Goal: Task Accomplishment & Management: Manage account settings

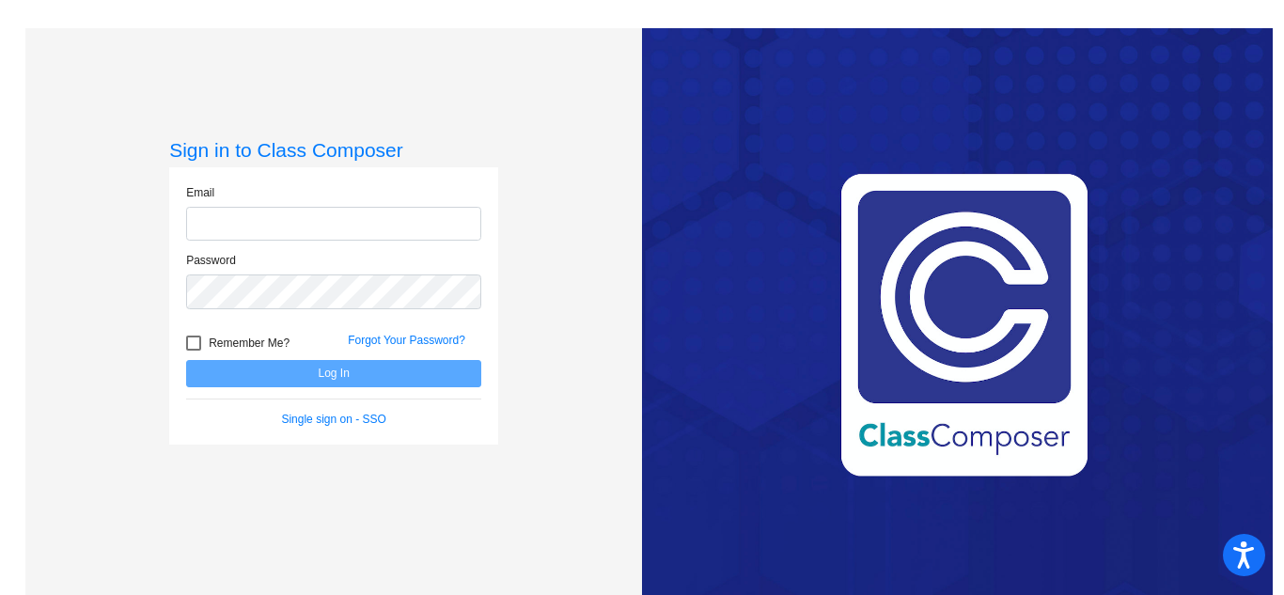
type input "[EMAIL_ADDRESS][PERSON_NAME][DOMAIN_NAME]"
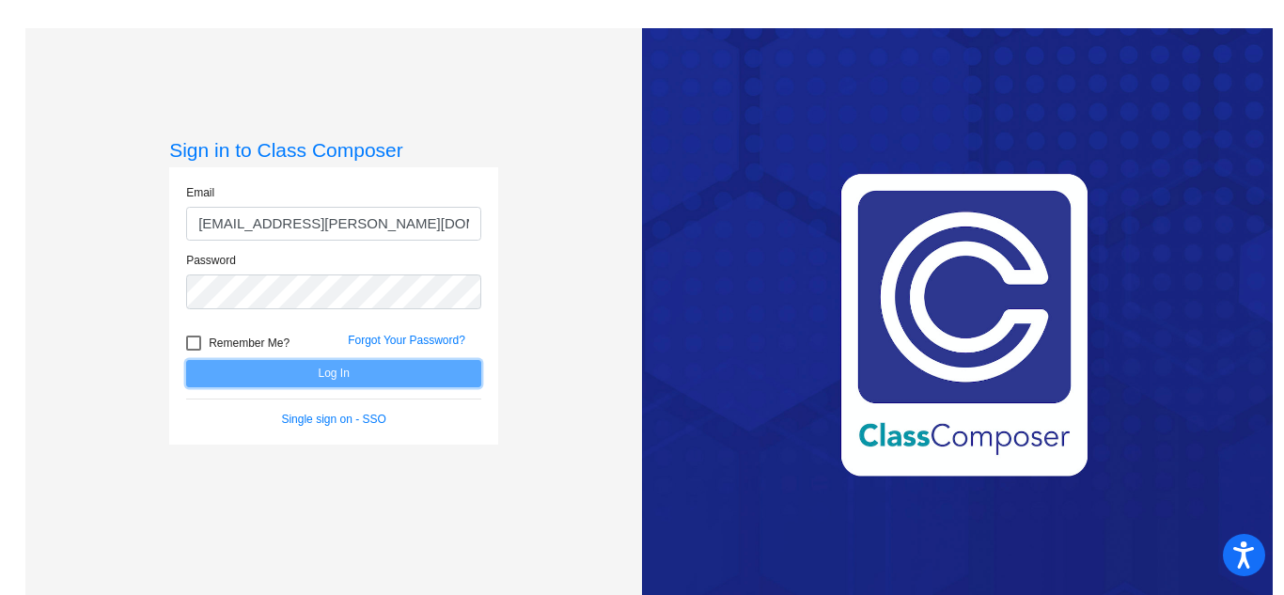
click at [346, 374] on button "Log In" at bounding box center [333, 373] width 295 height 27
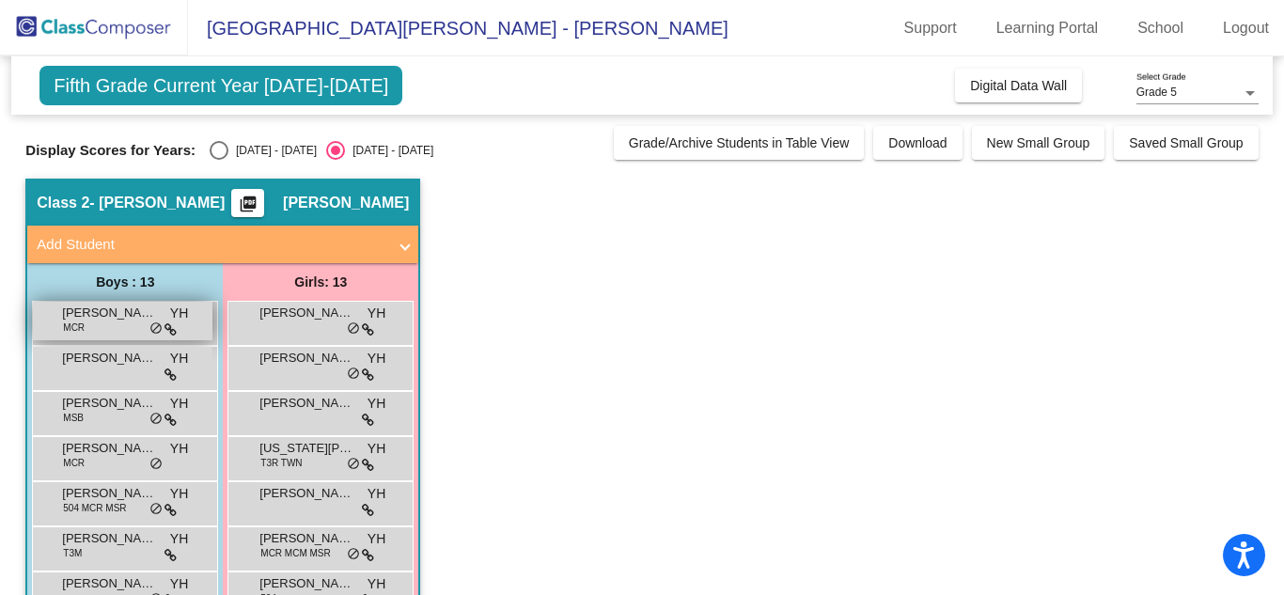
click at [117, 312] on span "[PERSON_NAME]" at bounding box center [109, 313] width 94 height 19
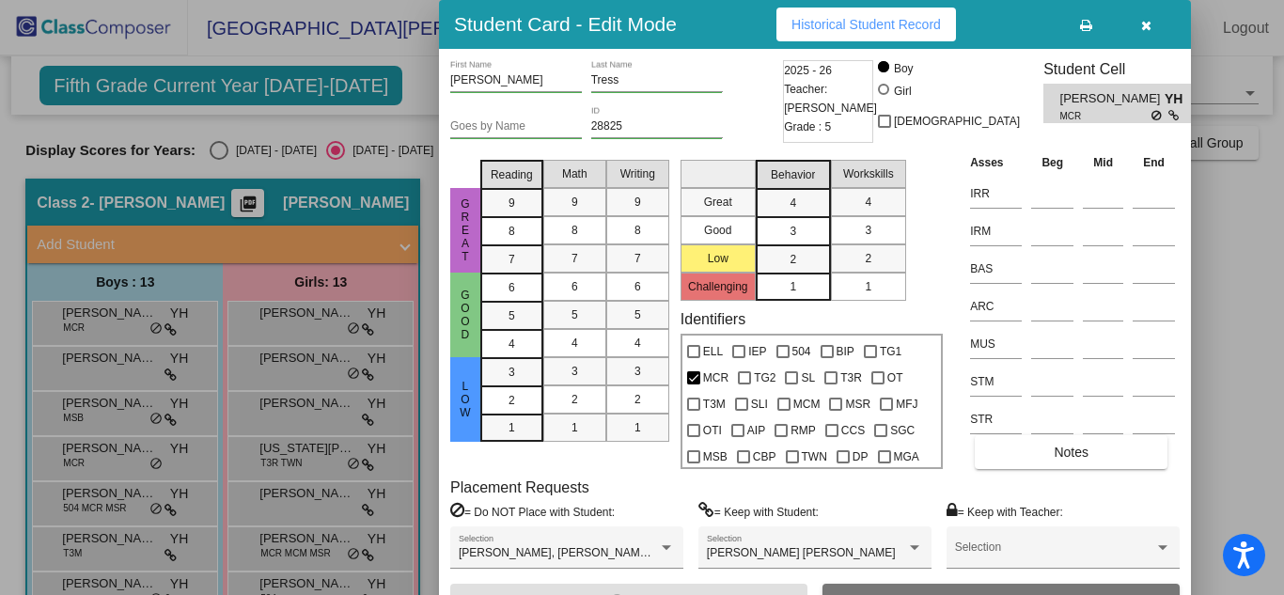
click at [1228, 192] on div at bounding box center [642, 297] width 1284 height 595
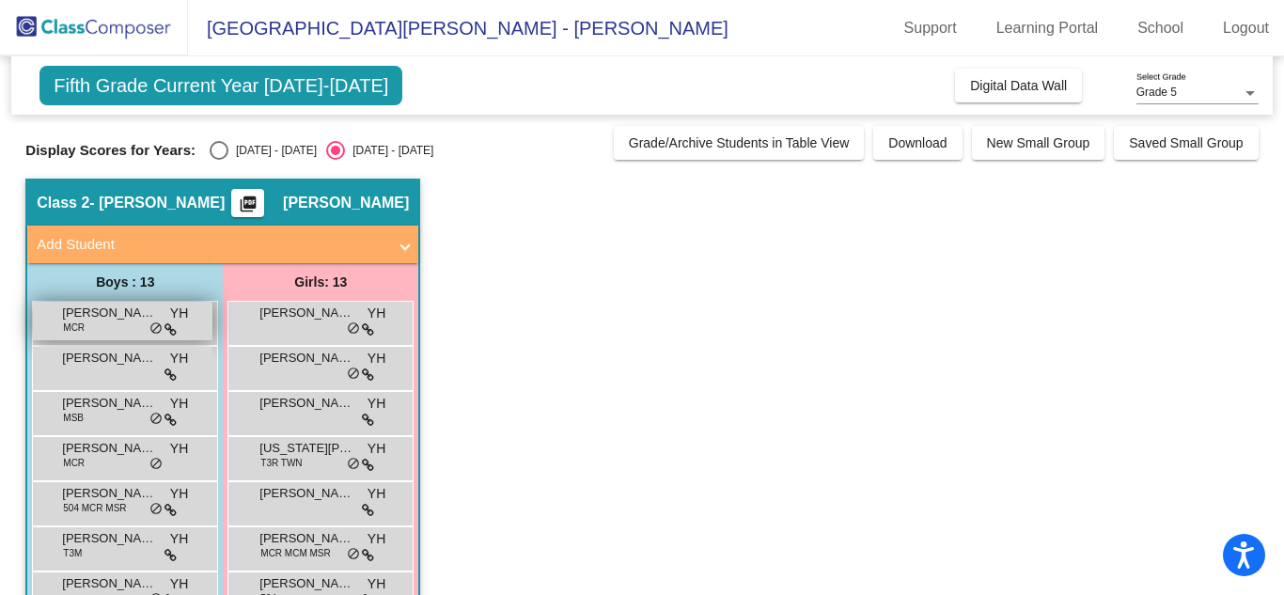
click at [114, 318] on span "[PERSON_NAME]" at bounding box center [109, 313] width 94 height 19
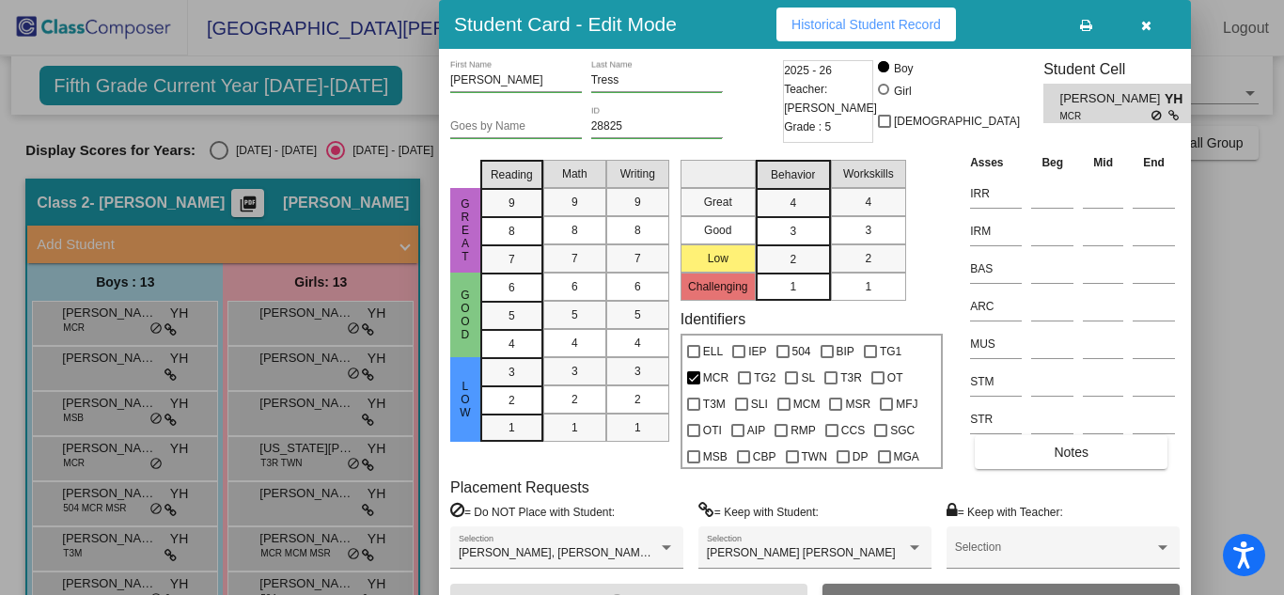
drag, startPoint x: 1277, startPoint y: 378, endPoint x: 1282, endPoint y: 547, distance: 169.3
click at [1282, 547] on div at bounding box center [642, 297] width 1284 height 595
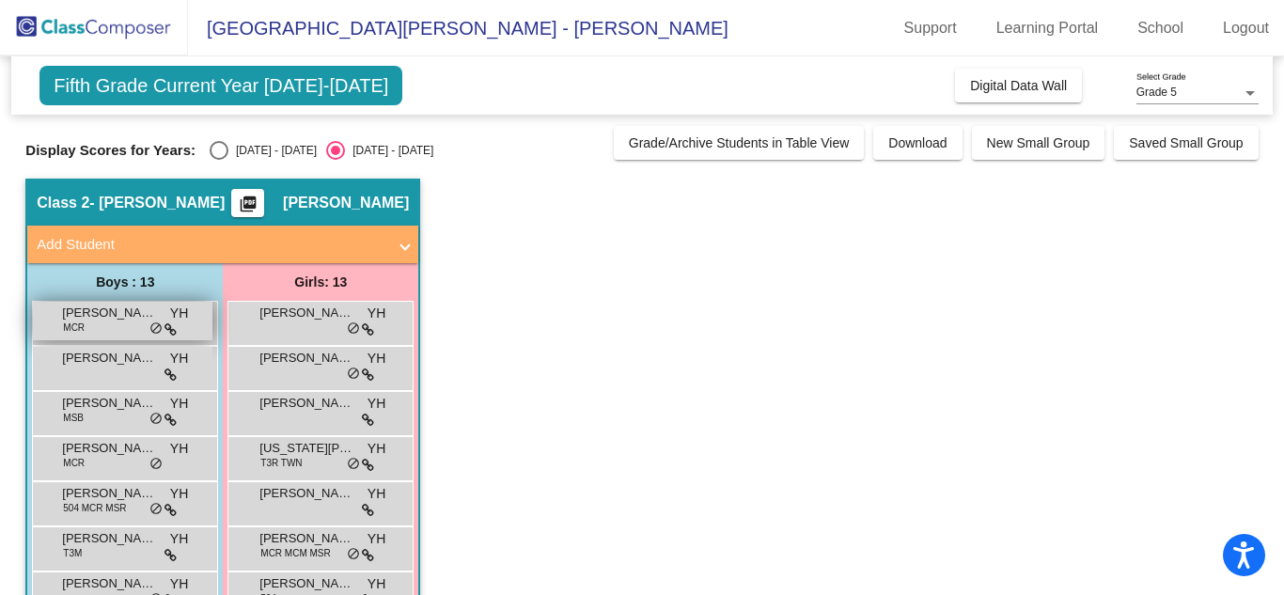
click at [122, 322] on span "[PERSON_NAME]" at bounding box center [109, 313] width 94 height 19
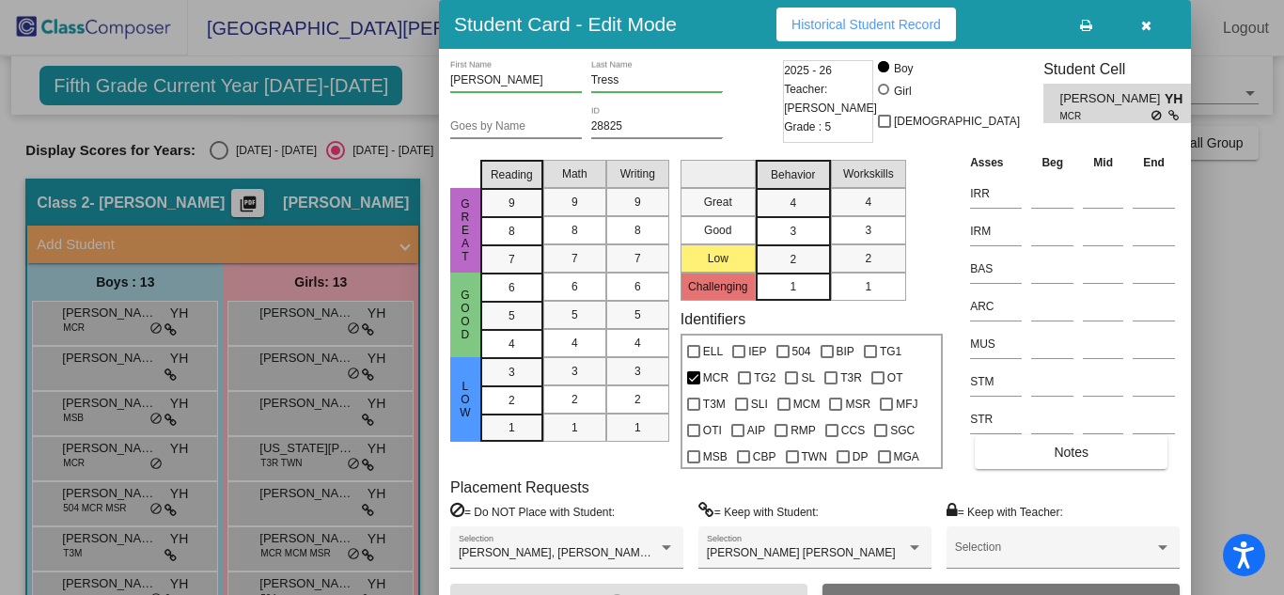
click at [1146, 28] on icon "button" at bounding box center [1146, 25] width 10 height 13
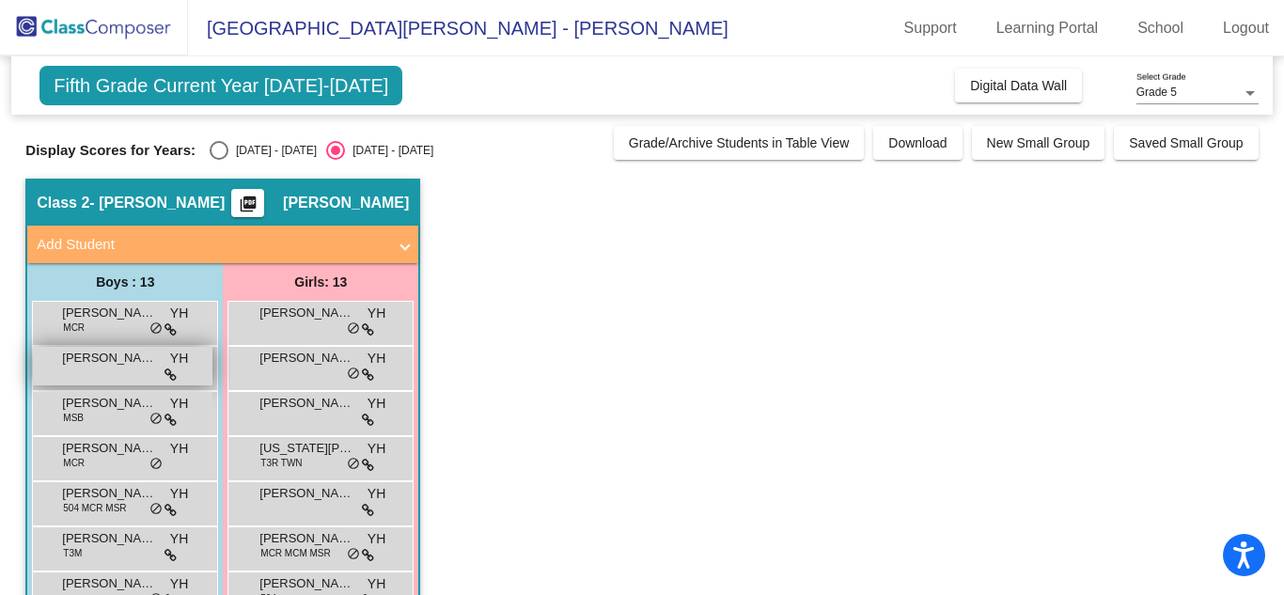
click at [102, 368] on div "[PERSON_NAME] YH lock do_not_disturb_alt" at bounding box center [123, 366] width 180 height 39
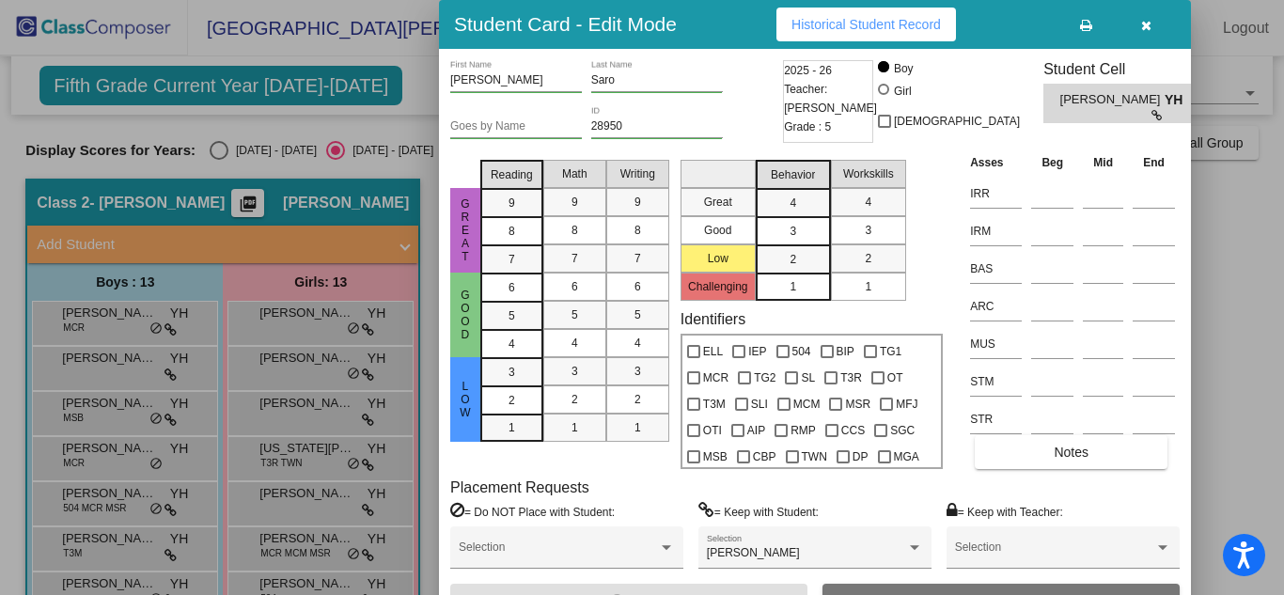
click at [286, 199] on div at bounding box center [642, 297] width 1284 height 595
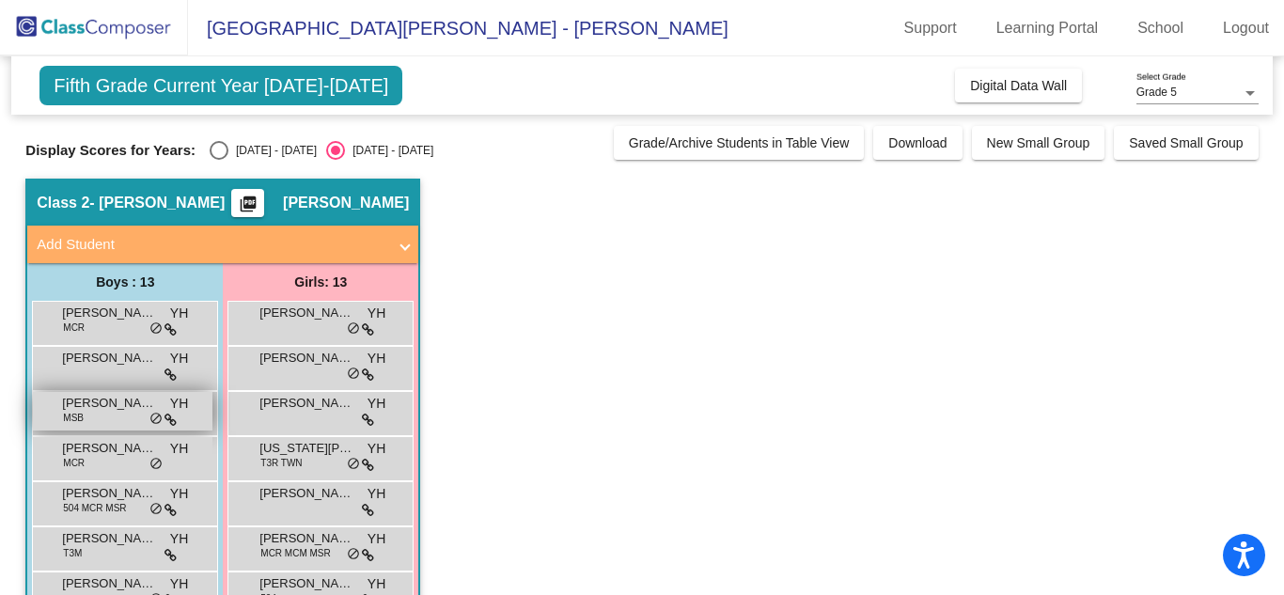
click at [149, 417] on span "do_not_disturb_alt" at bounding box center [155, 419] width 13 height 15
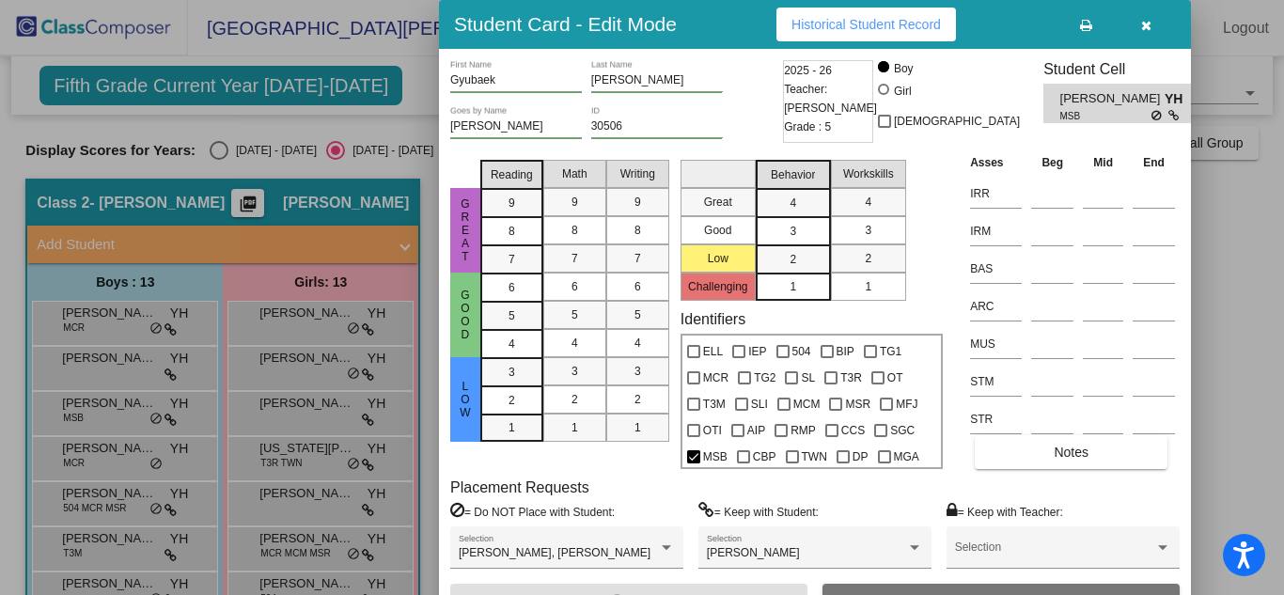
click at [126, 450] on div at bounding box center [642, 297] width 1284 height 595
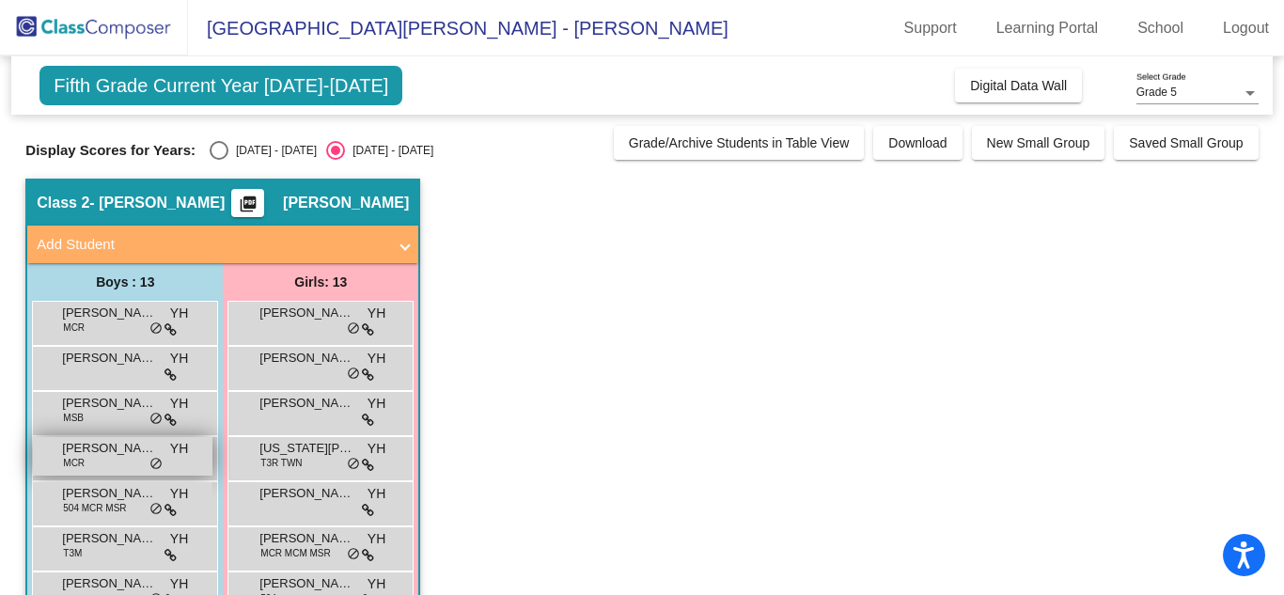
click at [127, 454] on span "[PERSON_NAME]" at bounding box center [109, 448] width 94 height 19
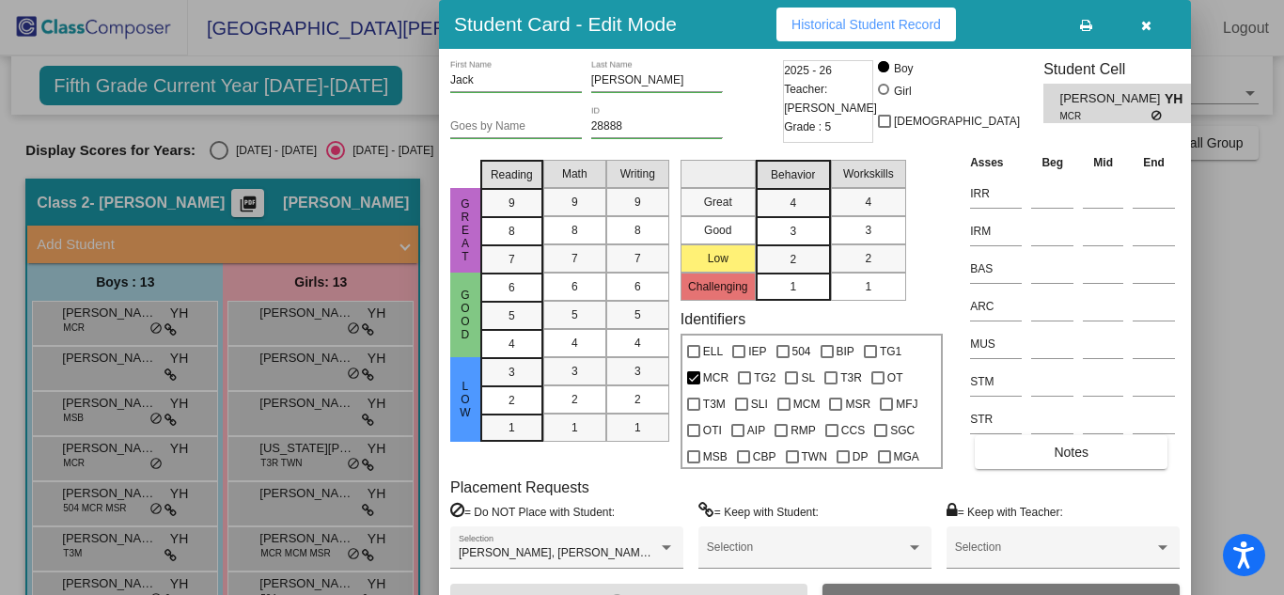
drag, startPoint x: 1279, startPoint y: 200, endPoint x: 1280, endPoint y: 282, distance: 81.8
click at [1280, 282] on div at bounding box center [642, 297] width 1284 height 595
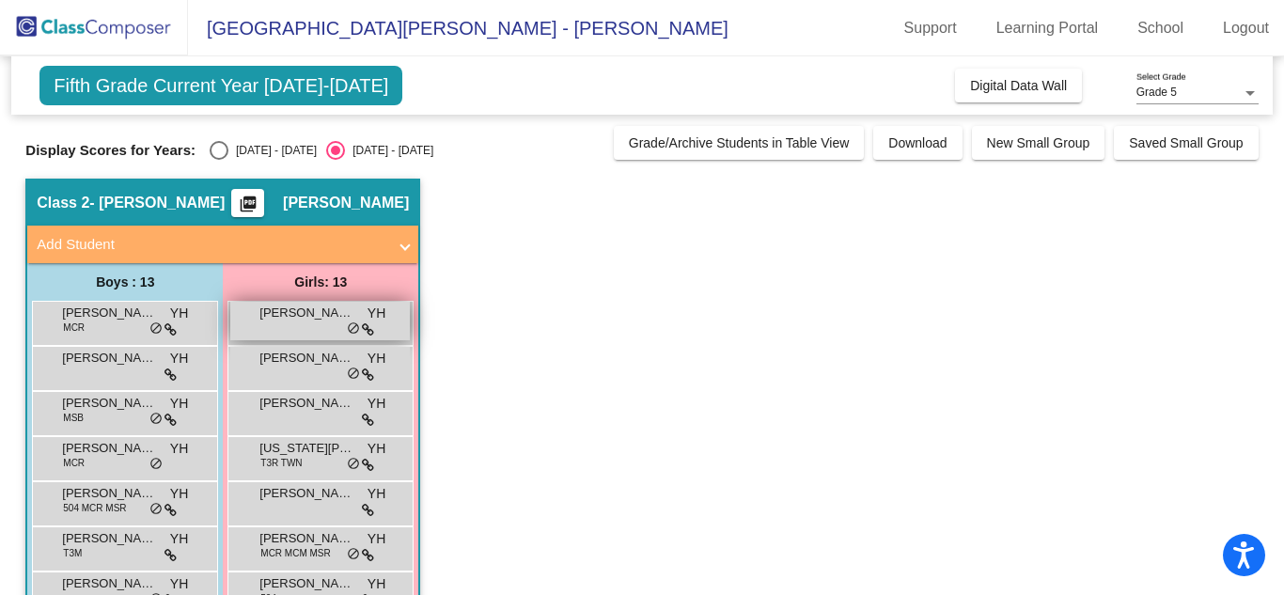
click at [293, 322] on div "[PERSON_NAME] YH lock do_not_disturb_alt" at bounding box center [320, 321] width 180 height 39
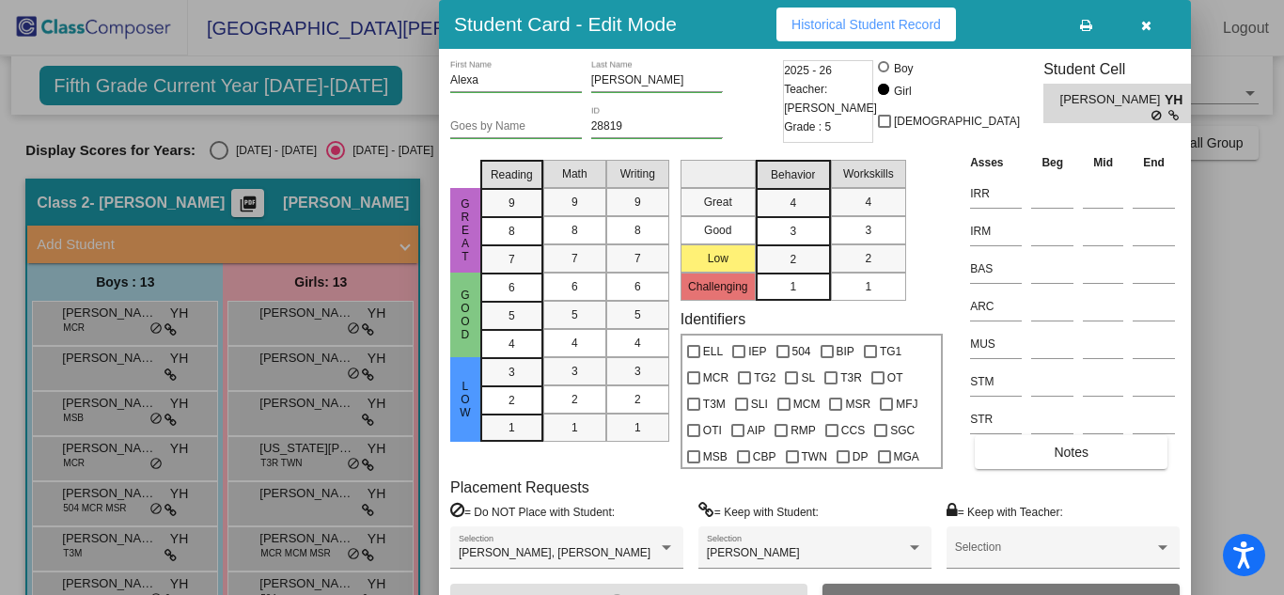
click at [324, 383] on div at bounding box center [642, 297] width 1284 height 595
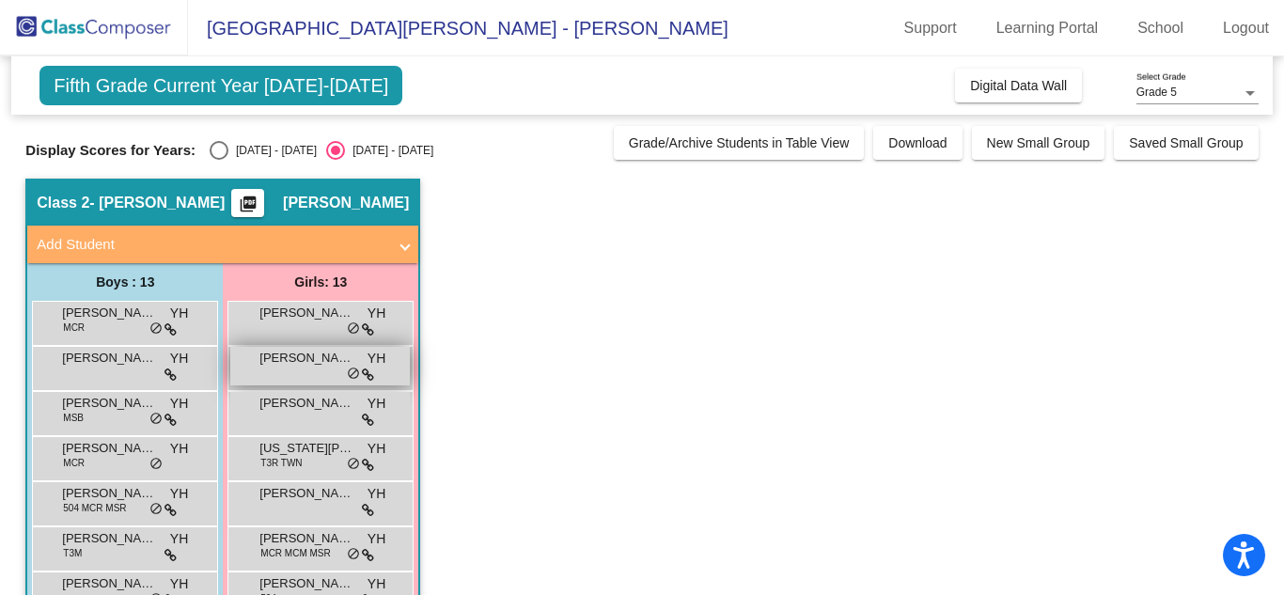
click at [321, 376] on div "[PERSON_NAME] YH lock do_not_disturb_alt" at bounding box center [320, 366] width 180 height 39
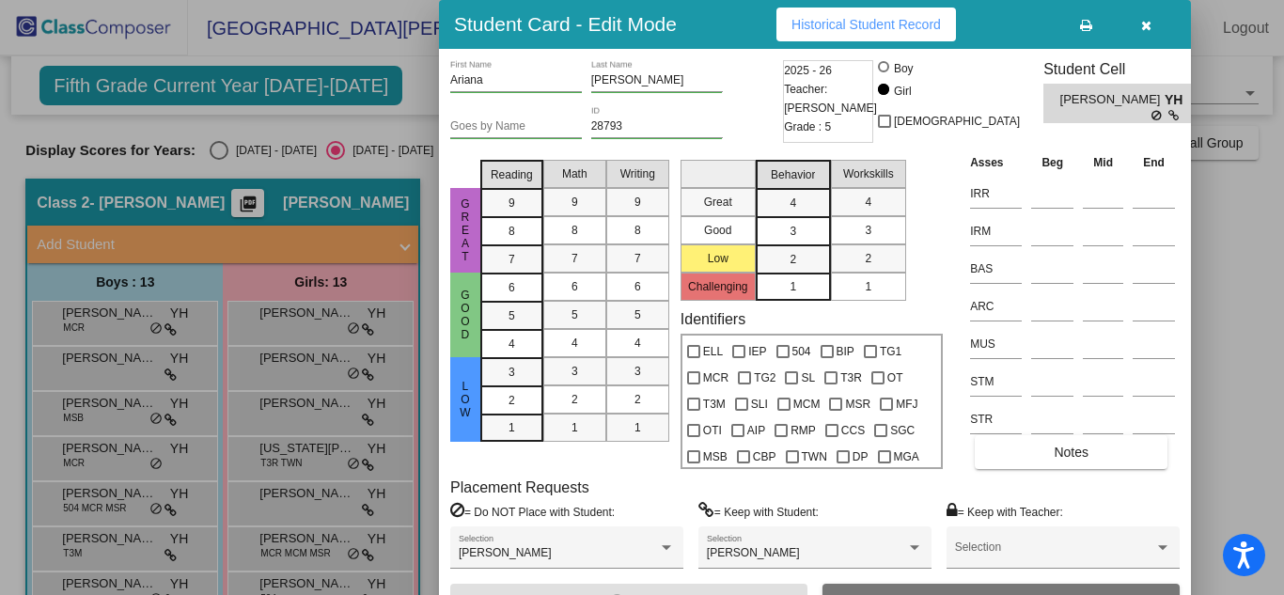
click at [1144, 24] on icon "button" at bounding box center [1146, 25] width 10 height 13
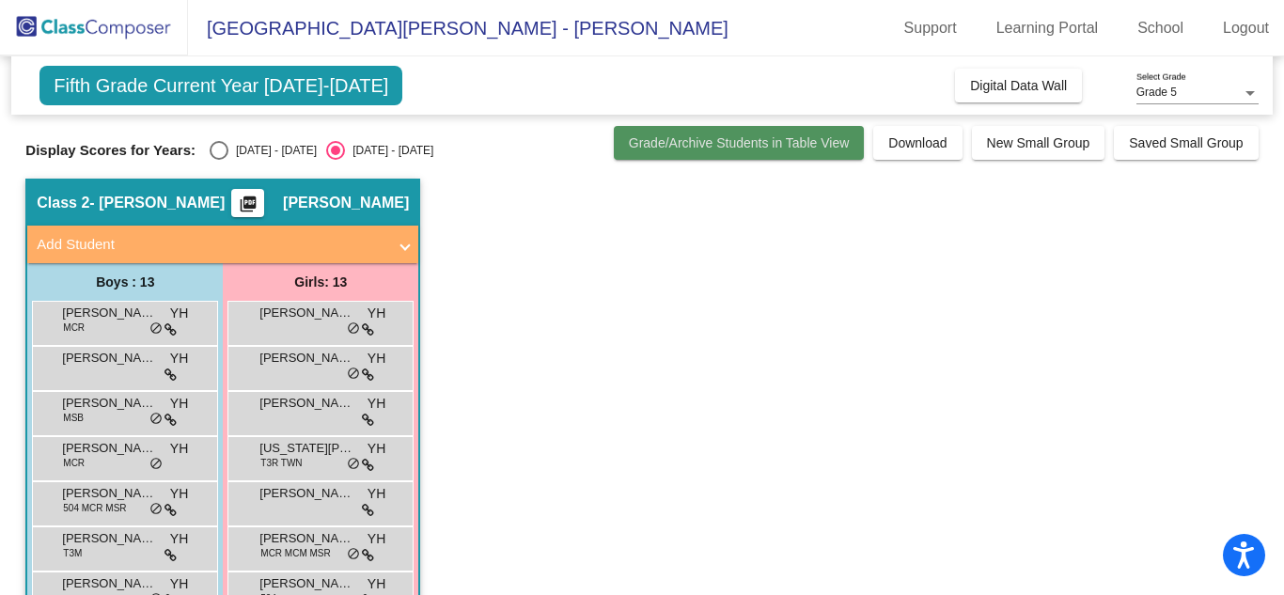
click at [725, 152] on button "Grade/Archive Students in Table View" at bounding box center [739, 143] width 251 height 34
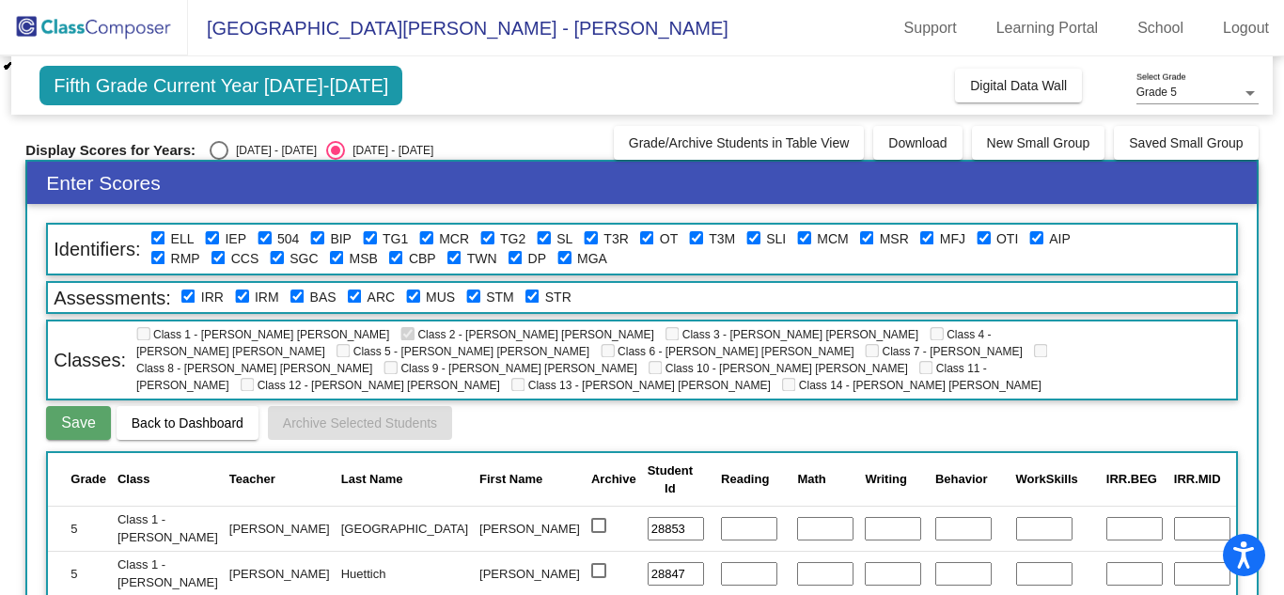
click at [227, 87] on span "Fifth Grade Current Year [DATE]-[DATE]" at bounding box center [220, 85] width 363 height 39
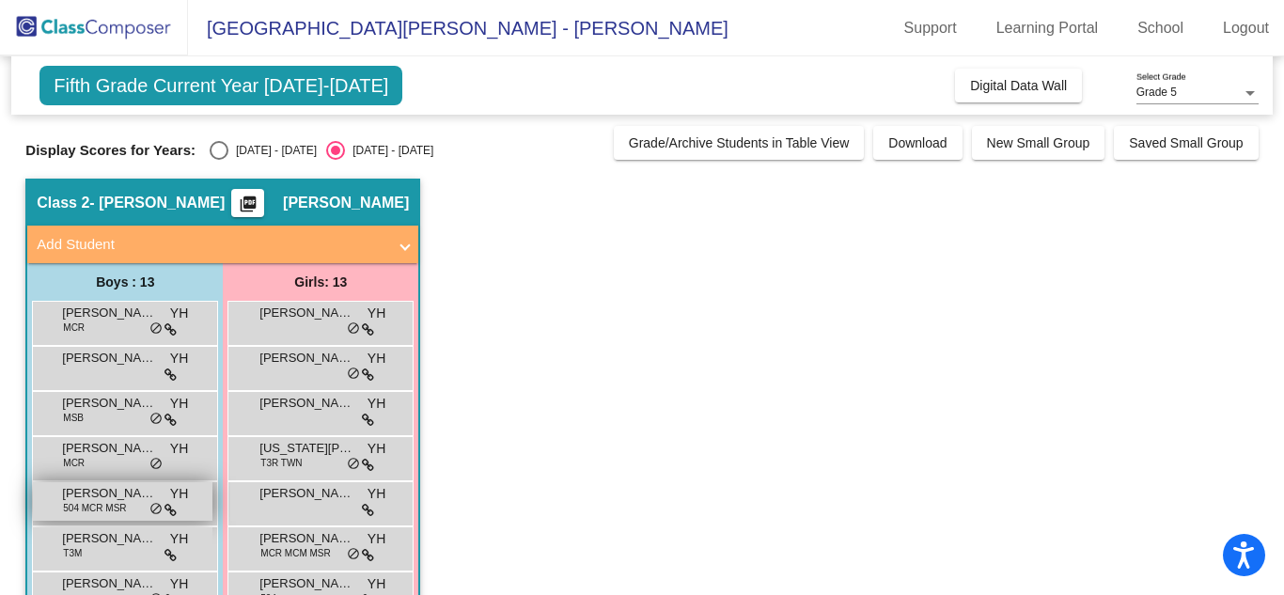
click at [121, 494] on span "[PERSON_NAME] [PERSON_NAME]" at bounding box center [109, 493] width 94 height 19
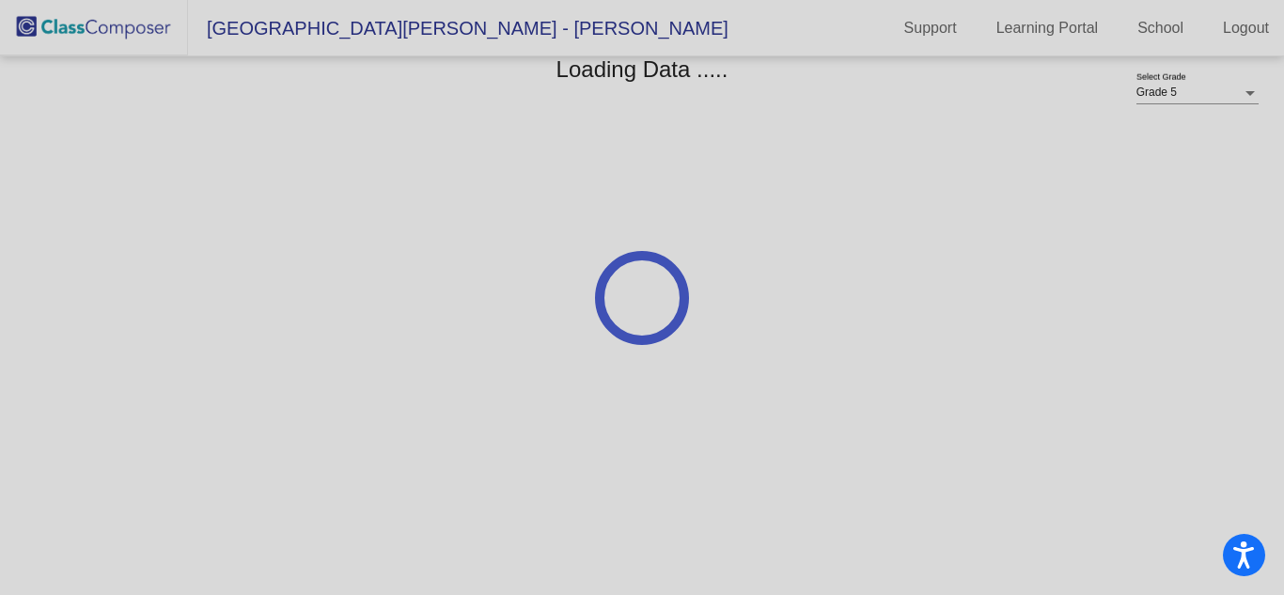
click at [1282, 266] on div at bounding box center [642, 297] width 1284 height 595
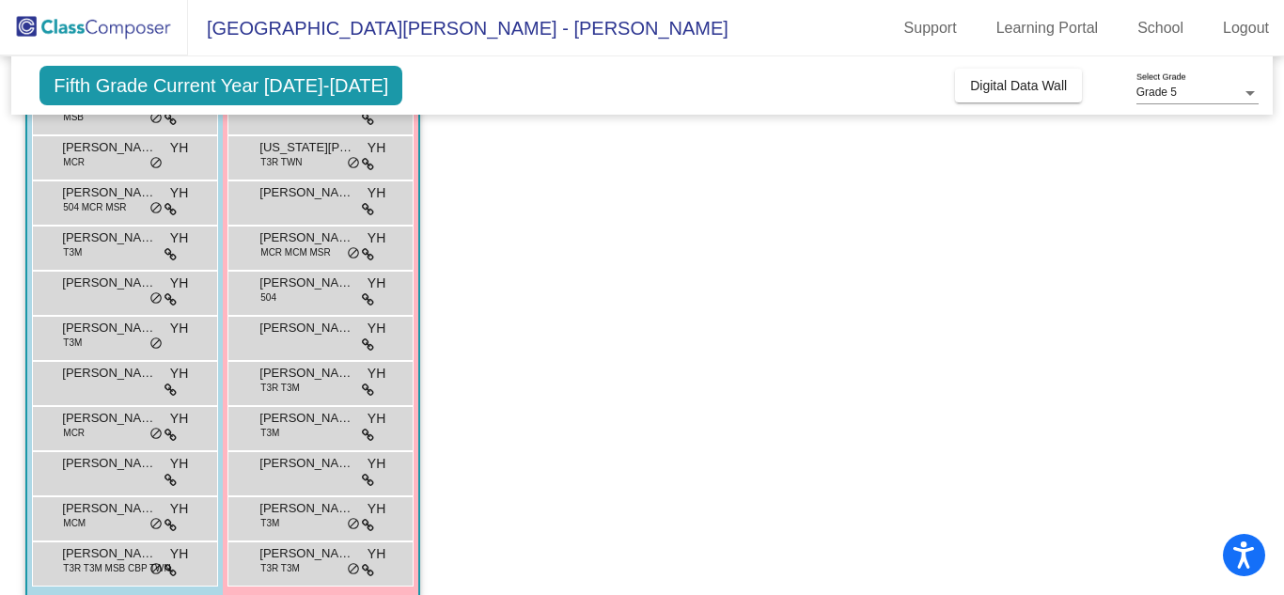
scroll to position [322, 0]
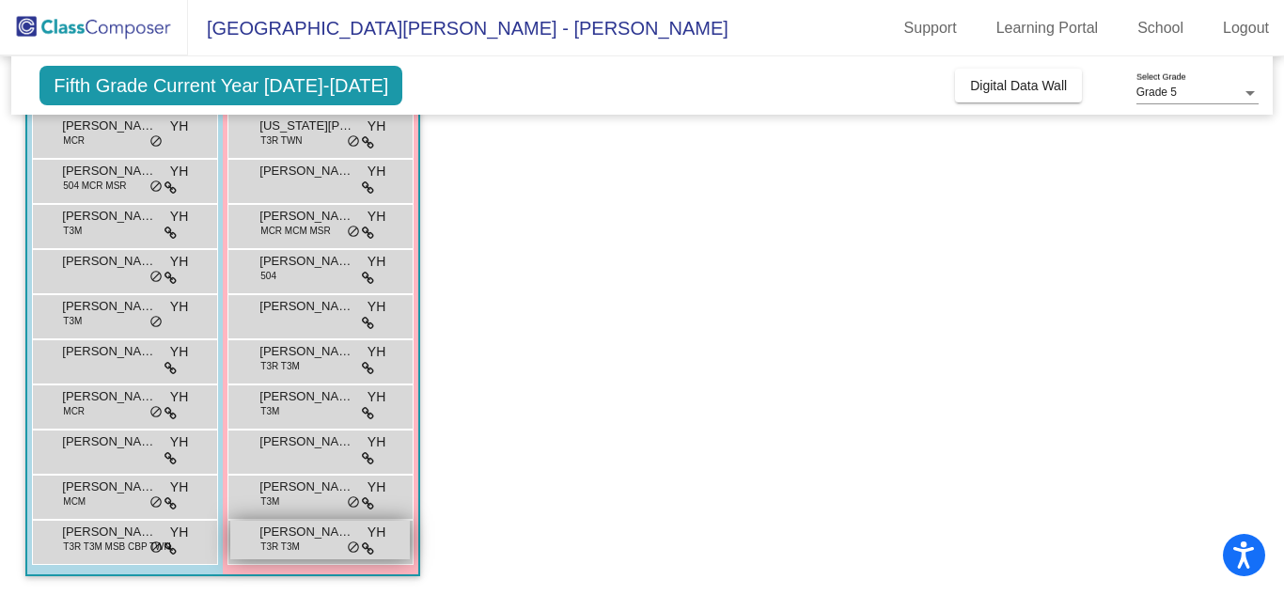
click at [314, 551] on div "[PERSON_NAME] T3R T3M YH lock do_not_disturb_alt" at bounding box center [320, 540] width 180 height 39
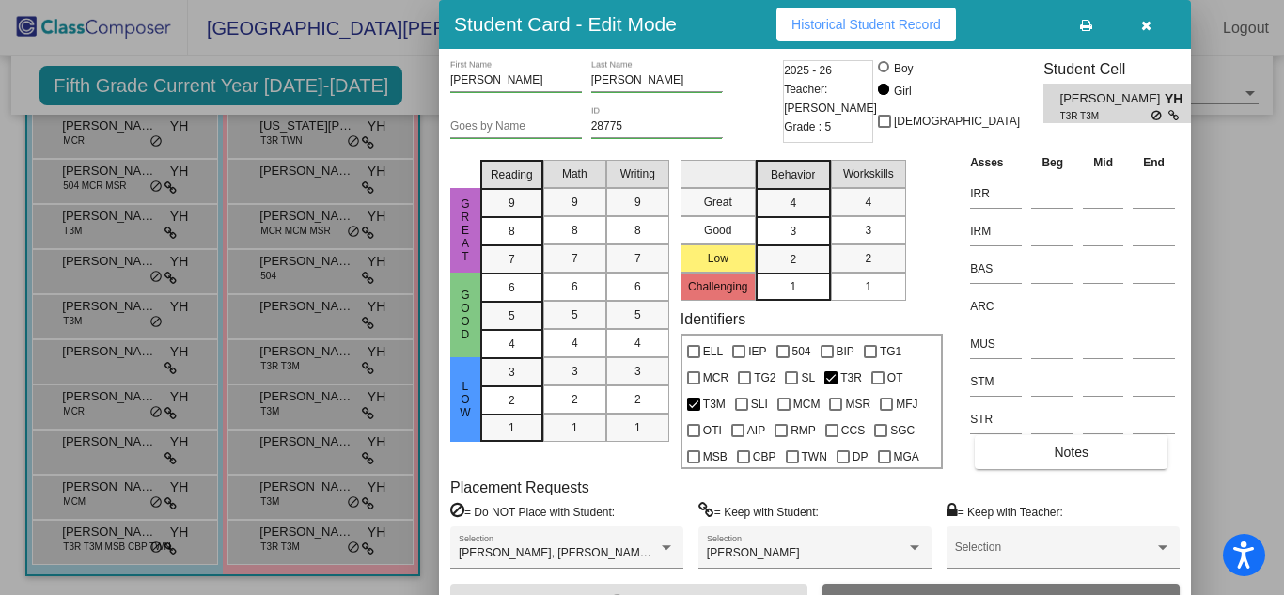
click at [129, 125] on div at bounding box center [642, 297] width 1284 height 595
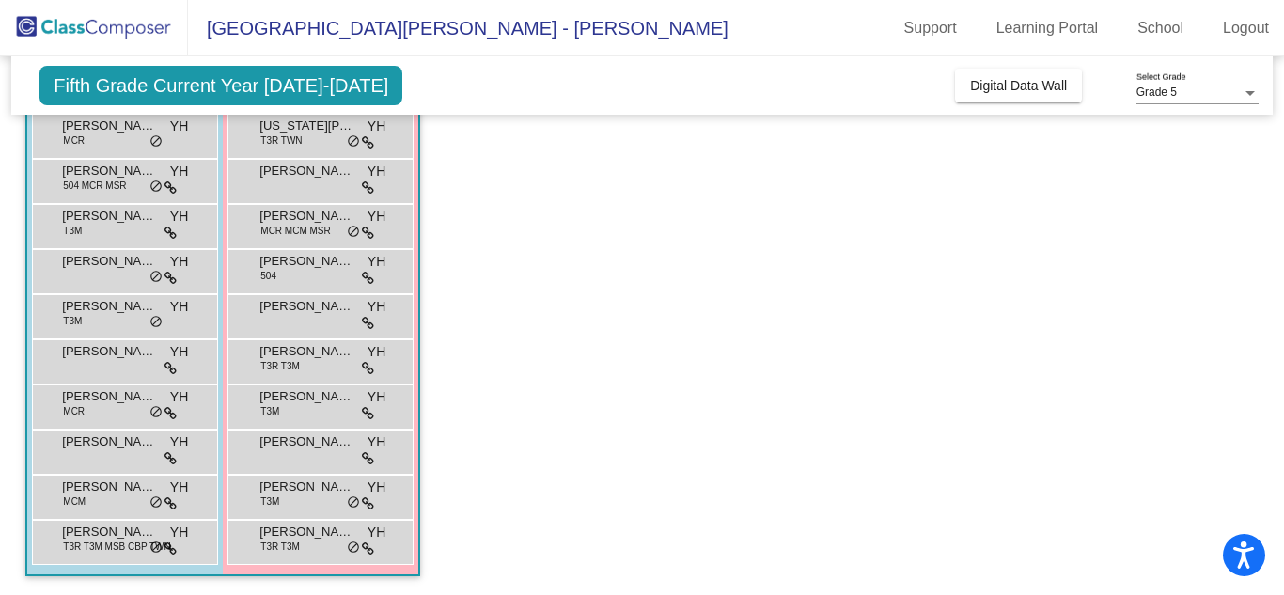
click at [129, 125] on span "[PERSON_NAME]" at bounding box center [109, 126] width 94 height 19
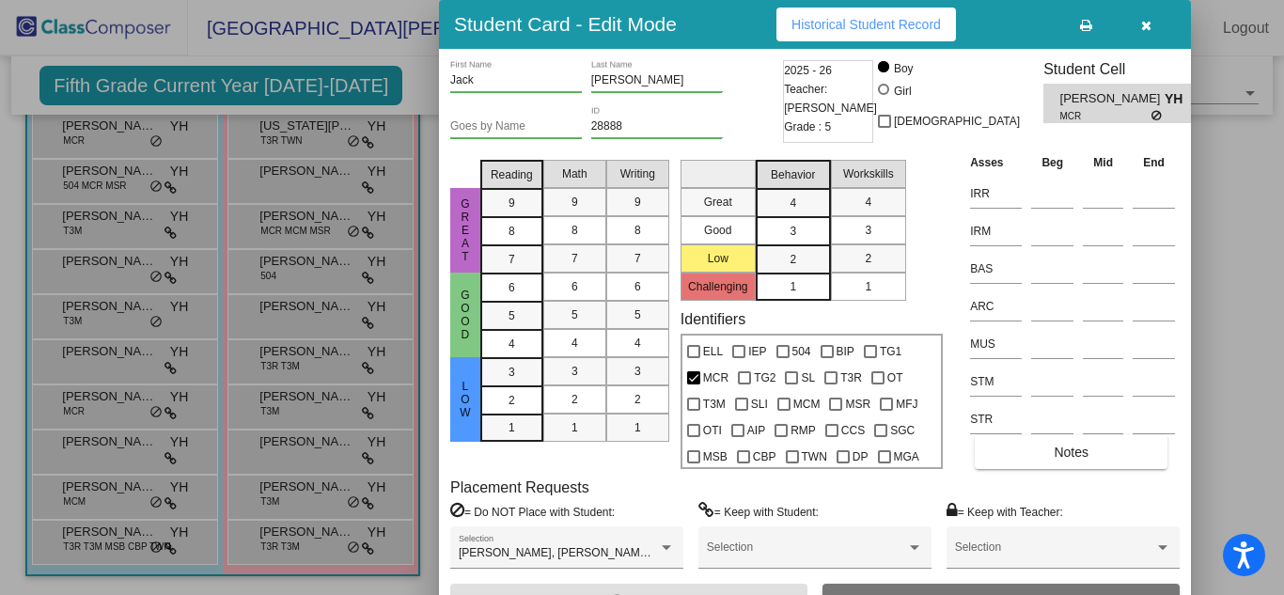
drag, startPoint x: 1277, startPoint y: 517, endPoint x: 1282, endPoint y: 45, distance: 471.9
click at [1282, 45] on div at bounding box center [642, 297] width 1284 height 595
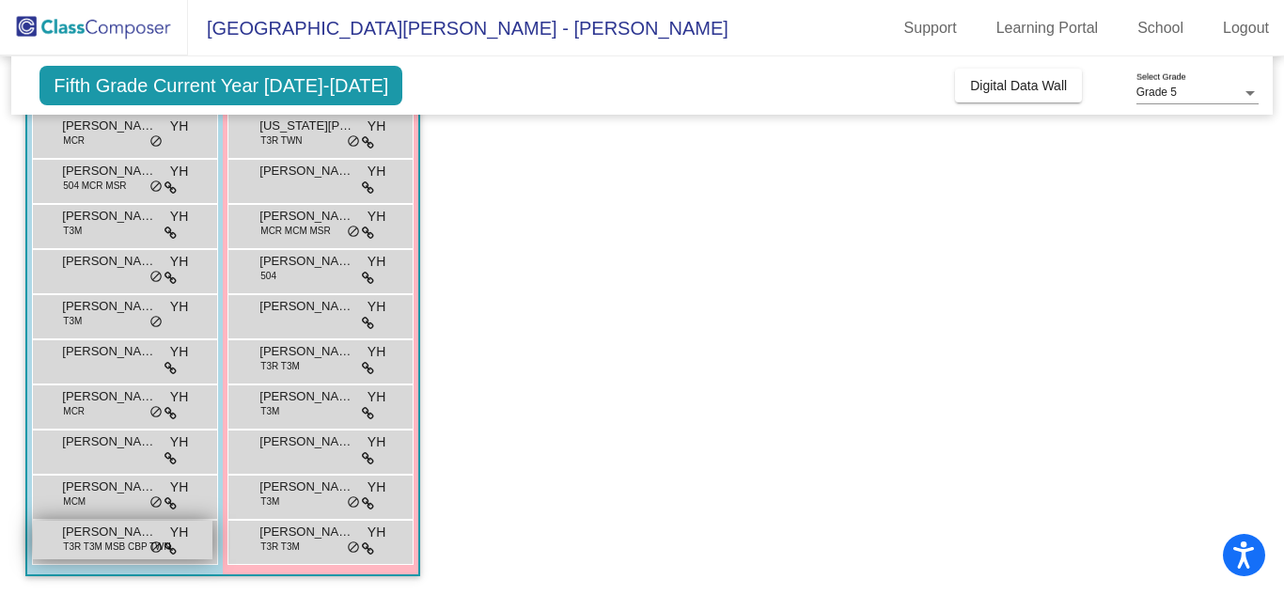
click at [92, 547] on span "T3R T3M MSB CBP TWN" at bounding box center [116, 547] width 107 height 14
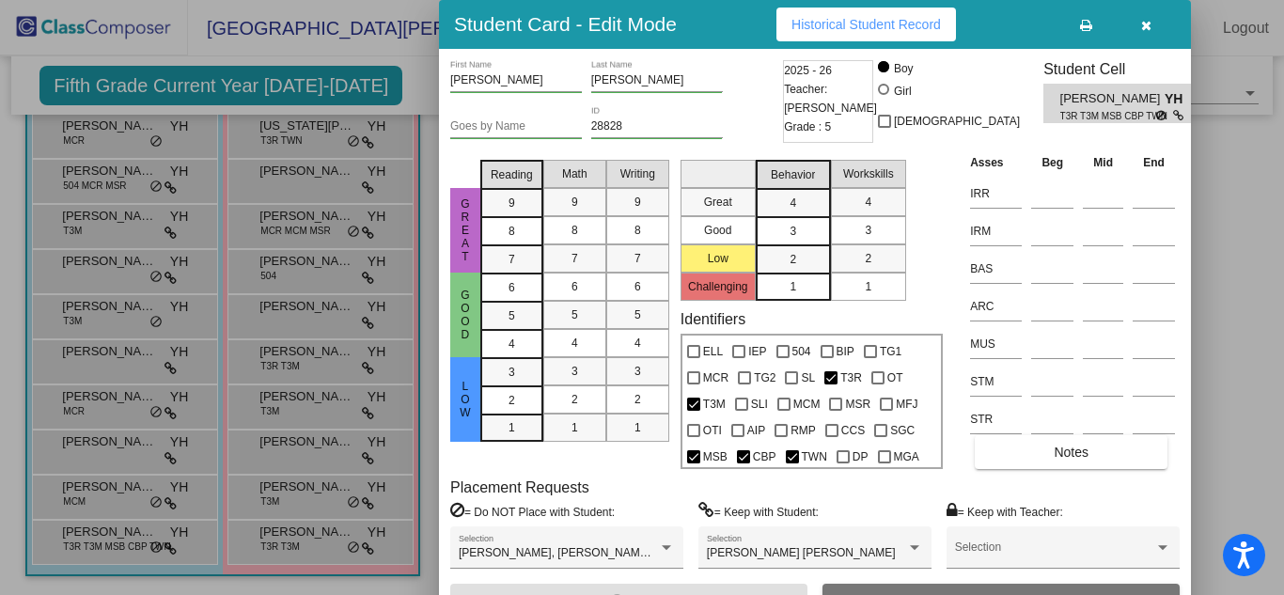
click at [121, 399] on div at bounding box center [642, 297] width 1284 height 595
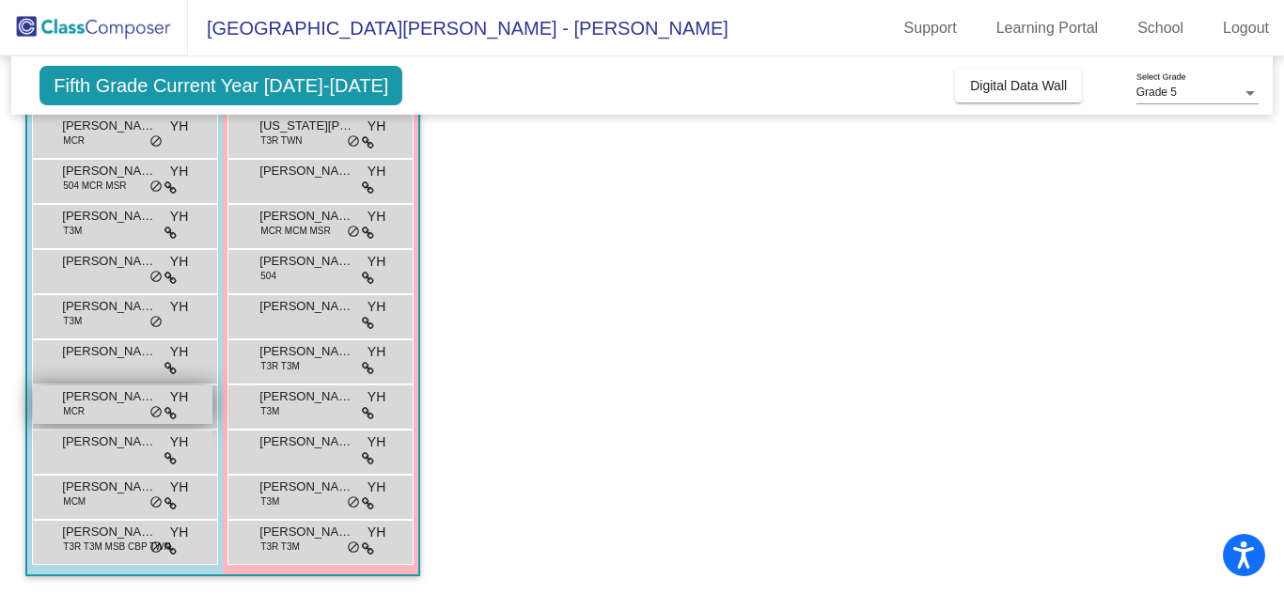
click at [123, 400] on span "[PERSON_NAME]" at bounding box center [109, 396] width 94 height 19
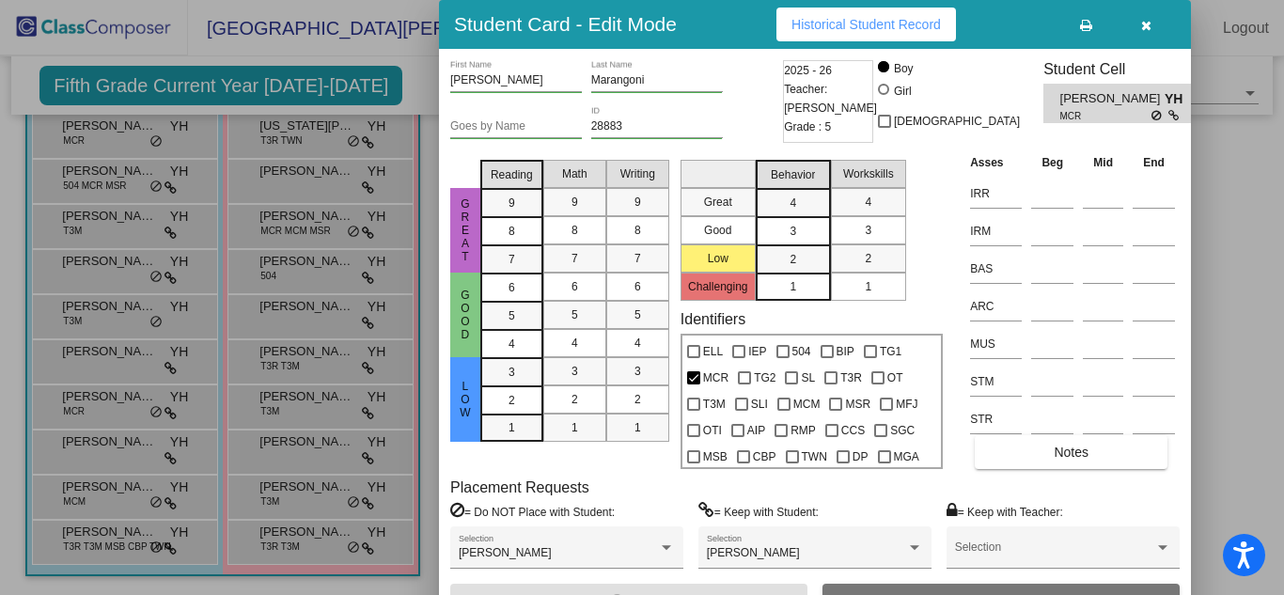
click at [462, 315] on span "Good" at bounding box center [465, 315] width 17 height 53
click at [465, 233] on span "Great" at bounding box center [465, 230] width 17 height 66
click at [468, 400] on span "Low" at bounding box center [465, 399] width 17 height 39
click at [1144, 24] on icon "button" at bounding box center [1146, 25] width 10 height 13
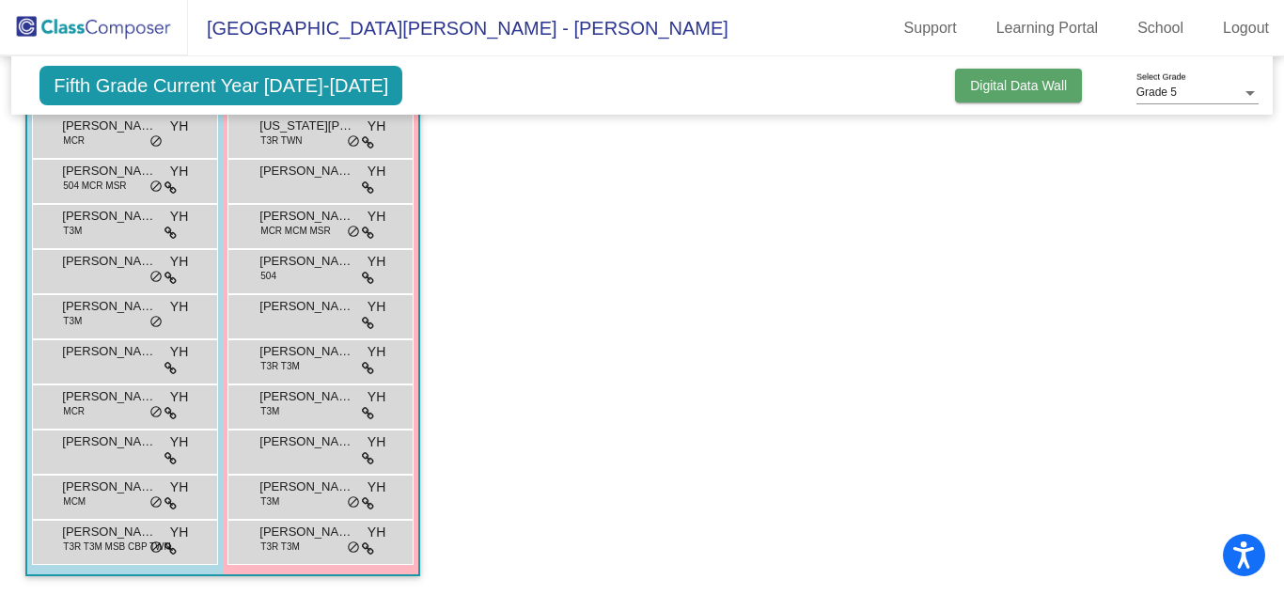
click at [1021, 93] on button "Digital Data Wall" at bounding box center [1018, 86] width 127 height 34
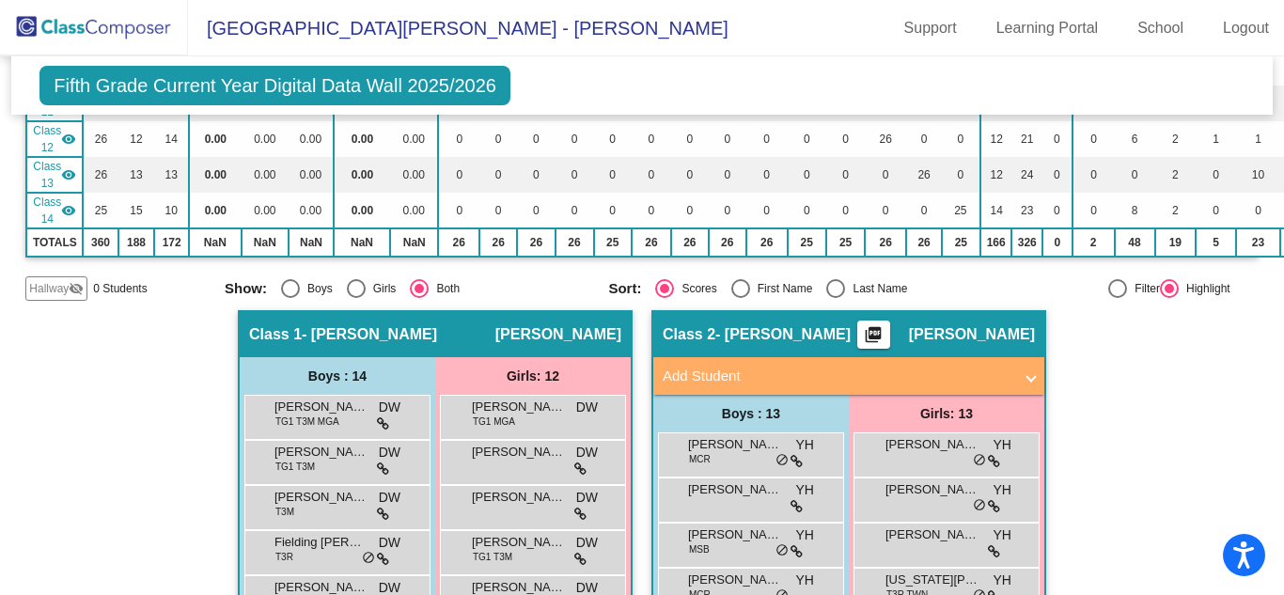
scroll to position [575, 0]
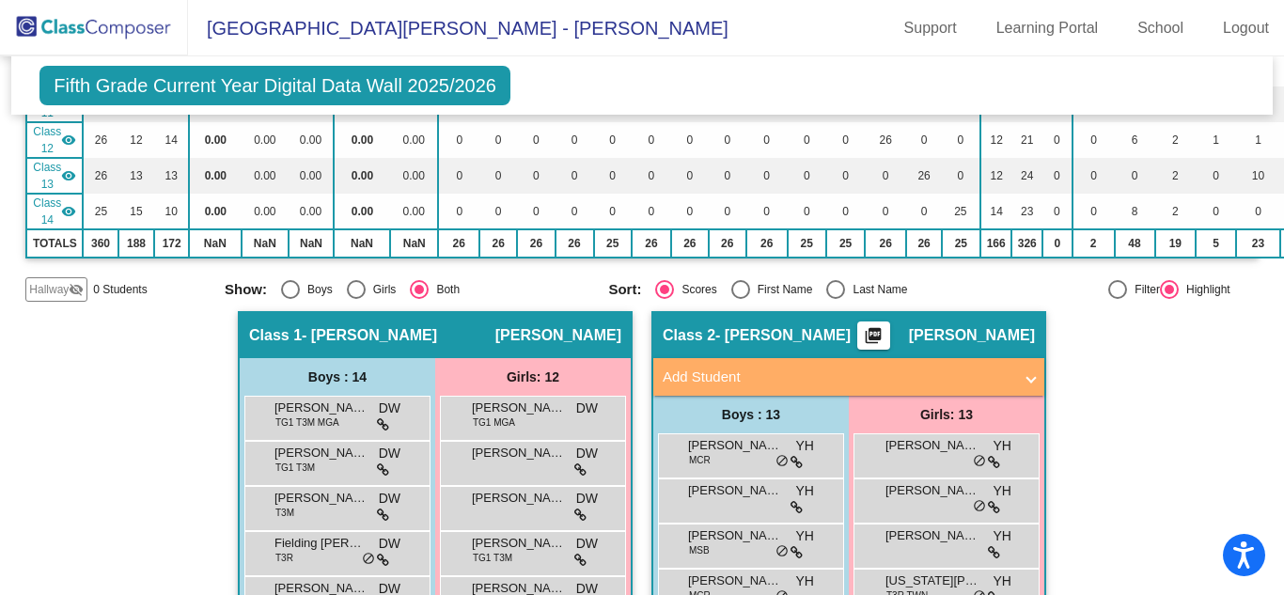
click at [912, 290] on mat-radio-group "Sort: Scores First Name Last Name" at bounding box center [792, 289] width 369 height 19
click at [730, 455] on div "[PERSON_NAME] MCR YH lock do_not_disturb_alt" at bounding box center [749, 453] width 180 height 39
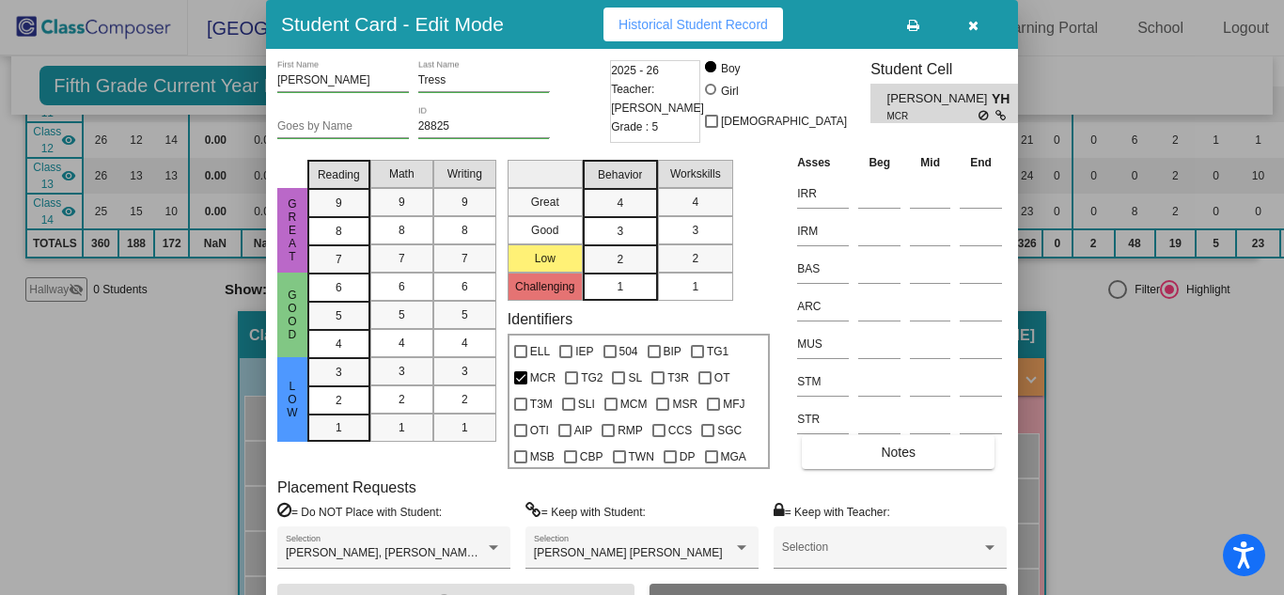
click at [970, 23] on icon "button" at bounding box center [973, 25] width 10 height 13
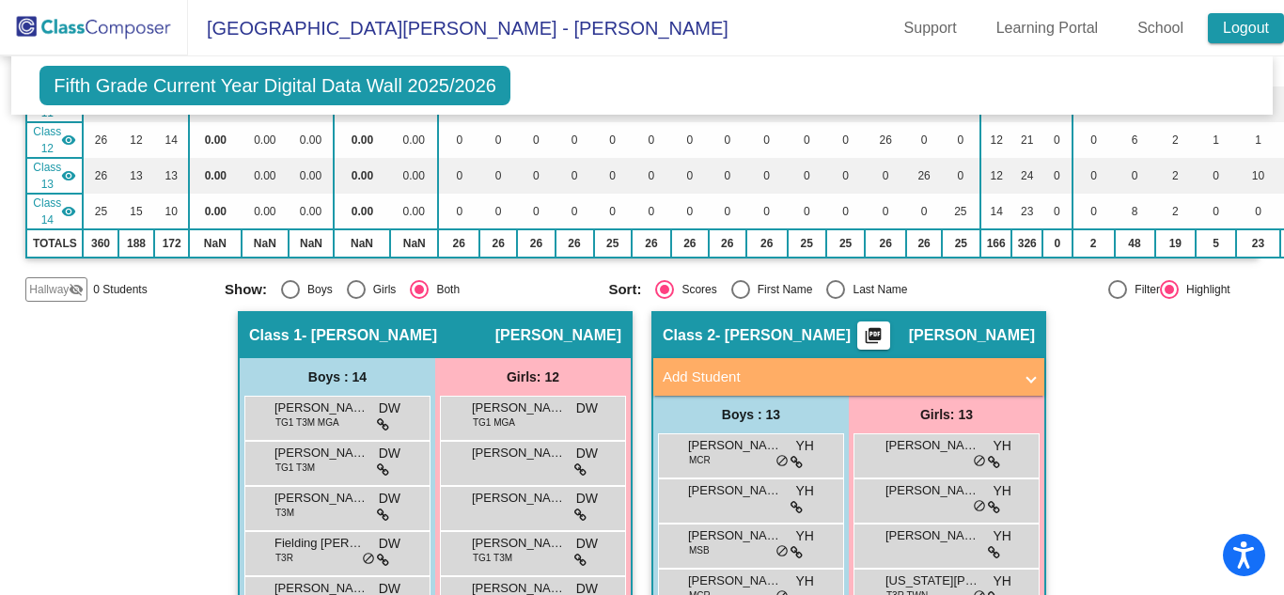
click at [1241, 27] on link "Logout" at bounding box center [1246, 28] width 76 height 30
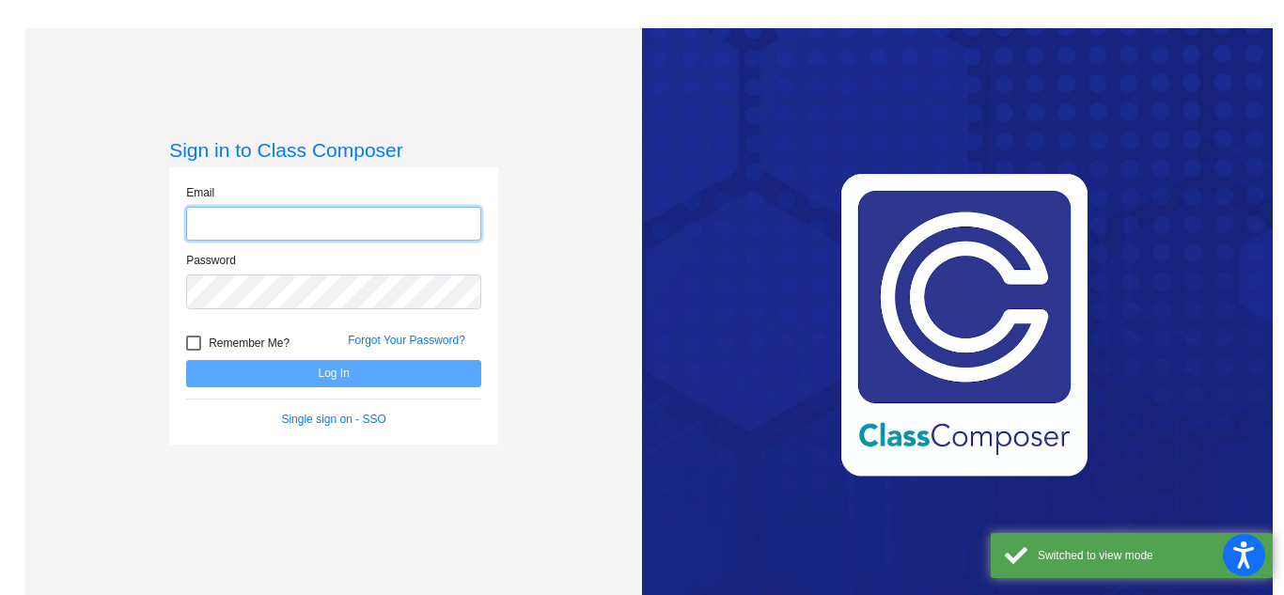
type input "[EMAIL_ADDRESS][PERSON_NAME][DOMAIN_NAME]"
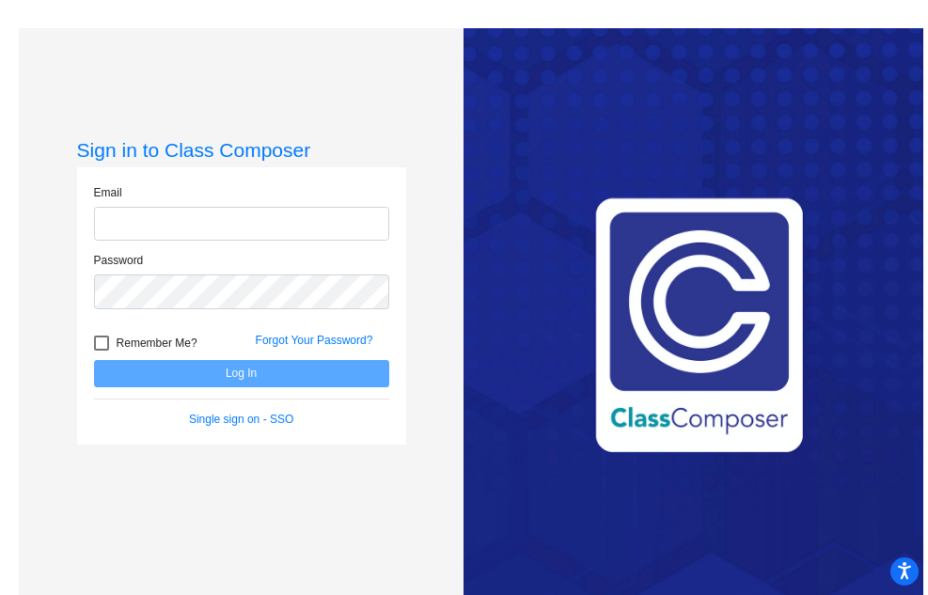
type input "[EMAIL_ADDRESS][PERSON_NAME][DOMAIN_NAME]"
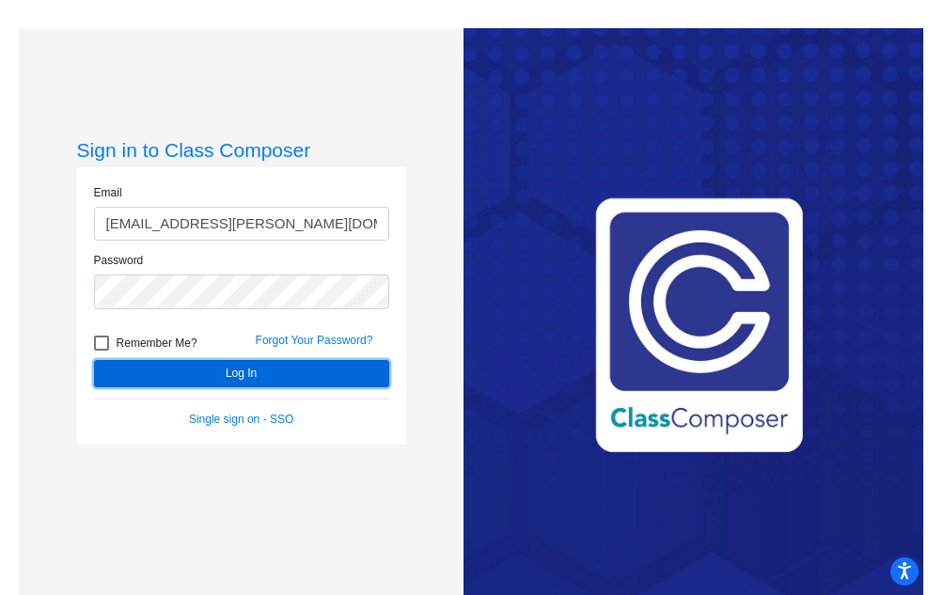
click at [243, 370] on button "Log In" at bounding box center [241, 373] width 295 height 27
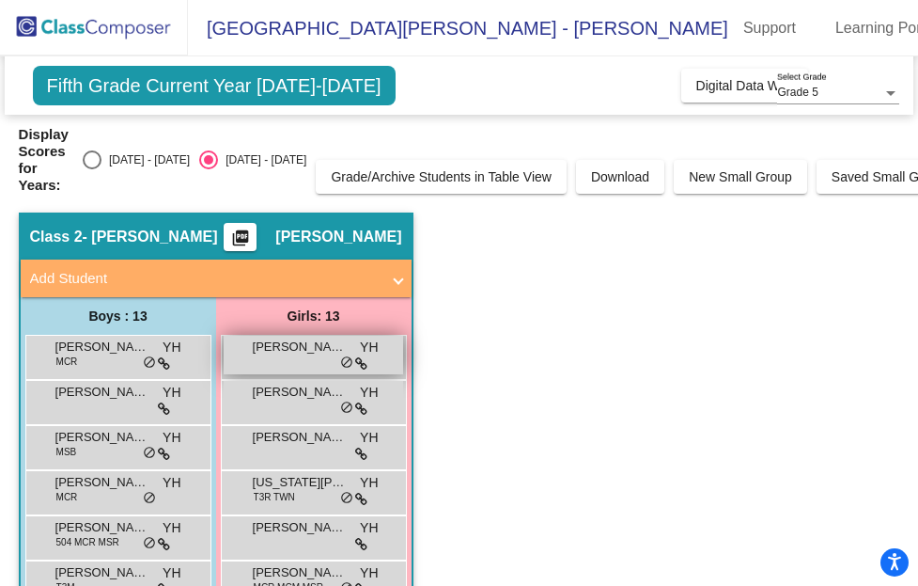
click at [259, 351] on span "[PERSON_NAME]" at bounding box center [300, 346] width 94 height 19
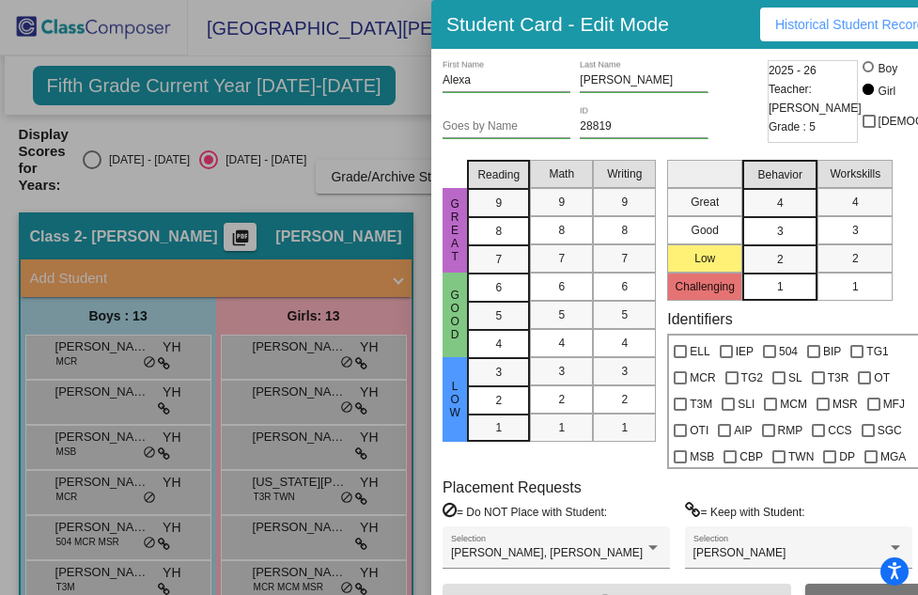
click at [101, 362] on div at bounding box center [459, 297] width 918 height 595
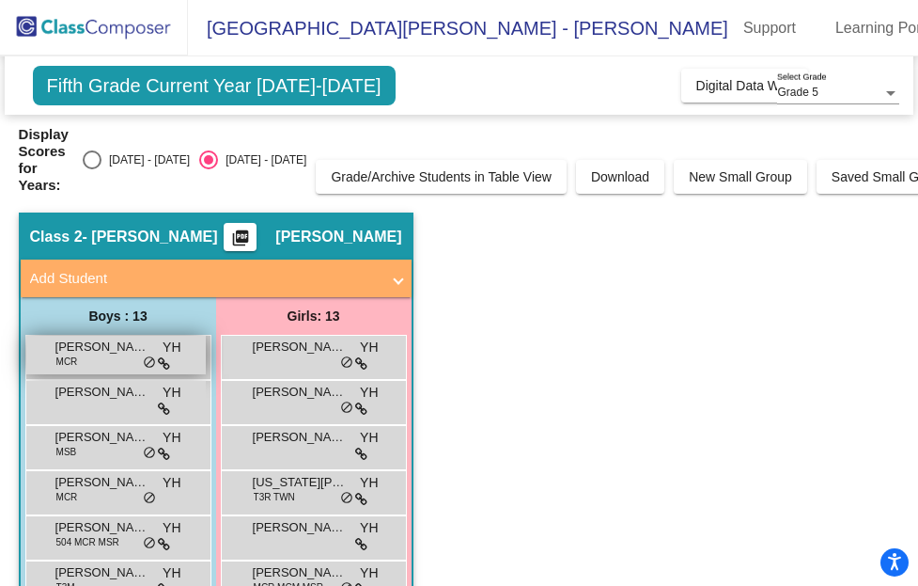
click at [99, 357] on div "[PERSON_NAME] MCR YH lock do_not_disturb_alt" at bounding box center [116, 355] width 180 height 39
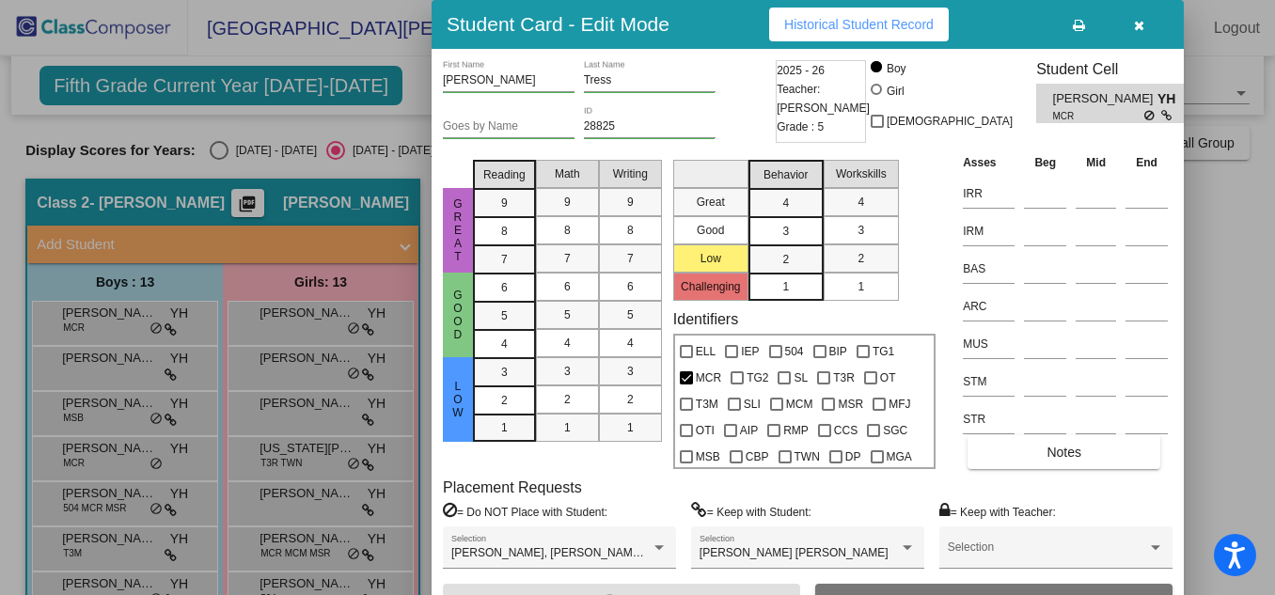
drag, startPoint x: 802, startPoint y: 581, endPoint x: 810, endPoint y: 600, distance: 20.6
click at [810, 594] on html "Accessibility Screen-Reader Guide, Feedback, and Issue Reporting | New window E…" at bounding box center [637, 297] width 1275 height 595
click at [927, 331] on div at bounding box center [637, 297] width 1275 height 595
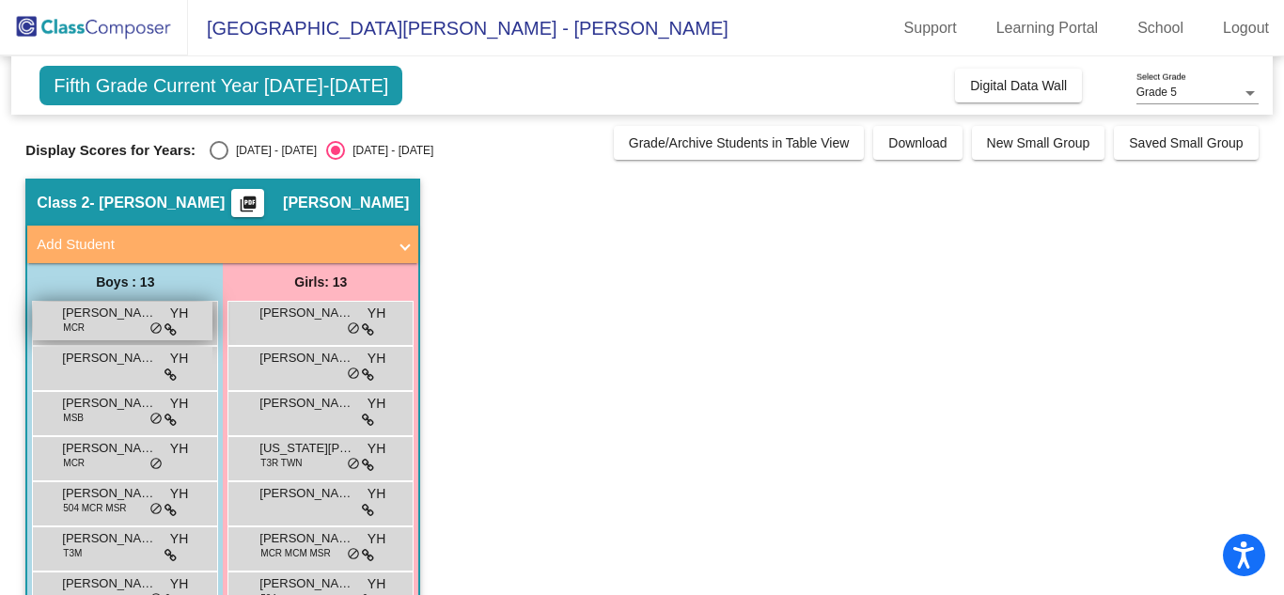
click at [130, 325] on div "[PERSON_NAME] MCR YH lock do_not_disturb_alt" at bounding box center [123, 321] width 180 height 39
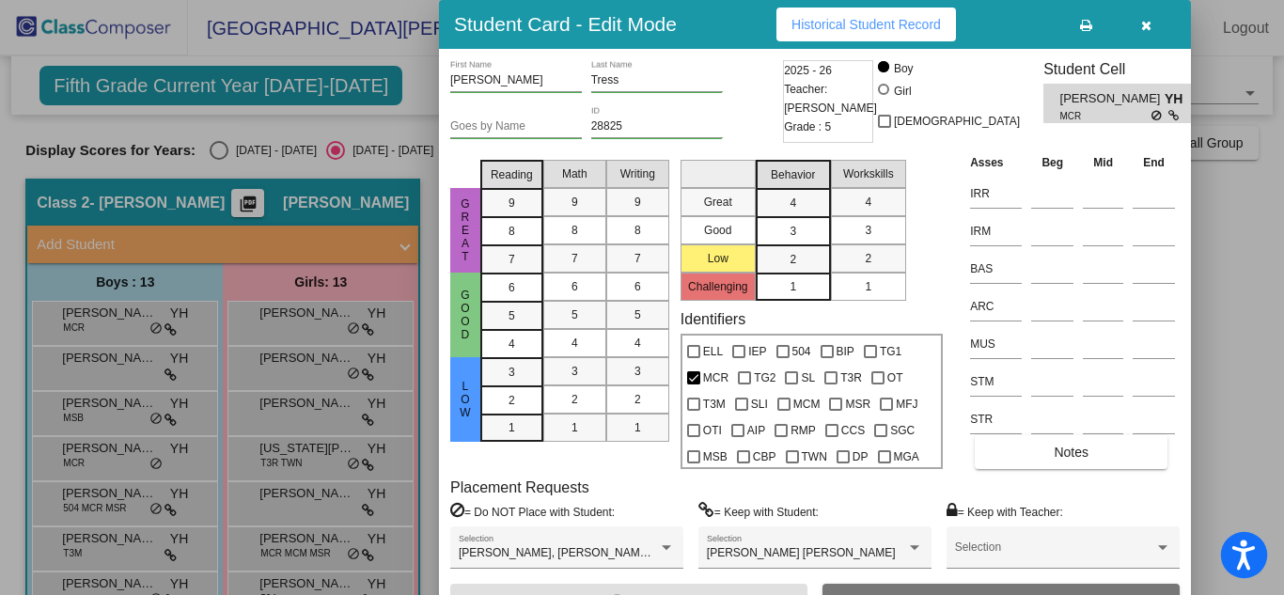
click at [927, 550] on icon "Open accessiBe: accessibility options, statement and help" at bounding box center [1243, 558] width 23 height 24
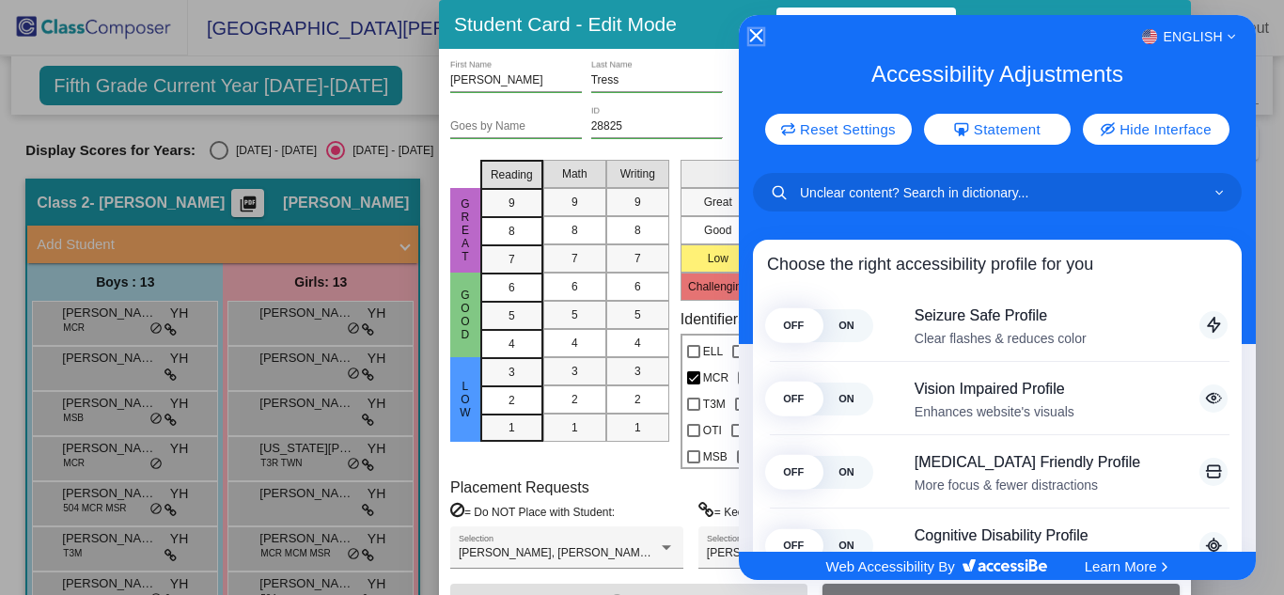
click at [757, 35] on icon "Close Accessibility Interface" at bounding box center [756, 35] width 13 height 13
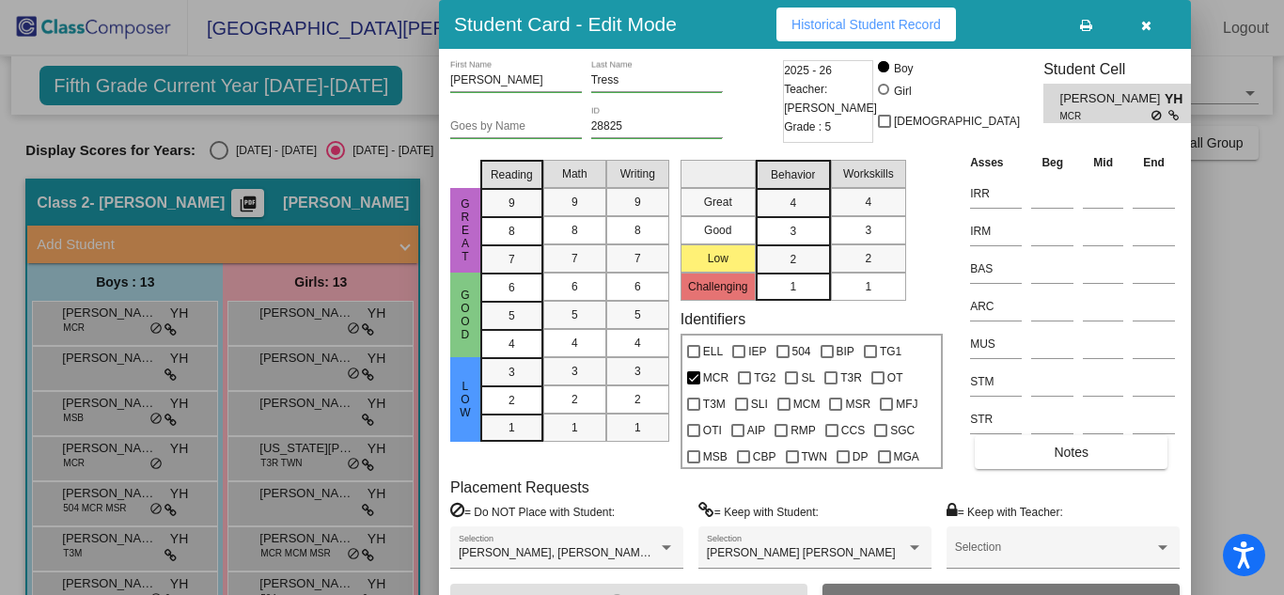
click at [606, 24] on h3 "Student Card - Edit Mode" at bounding box center [565, 24] width 223 height 24
click at [319, 506] on div at bounding box center [642, 297] width 1284 height 595
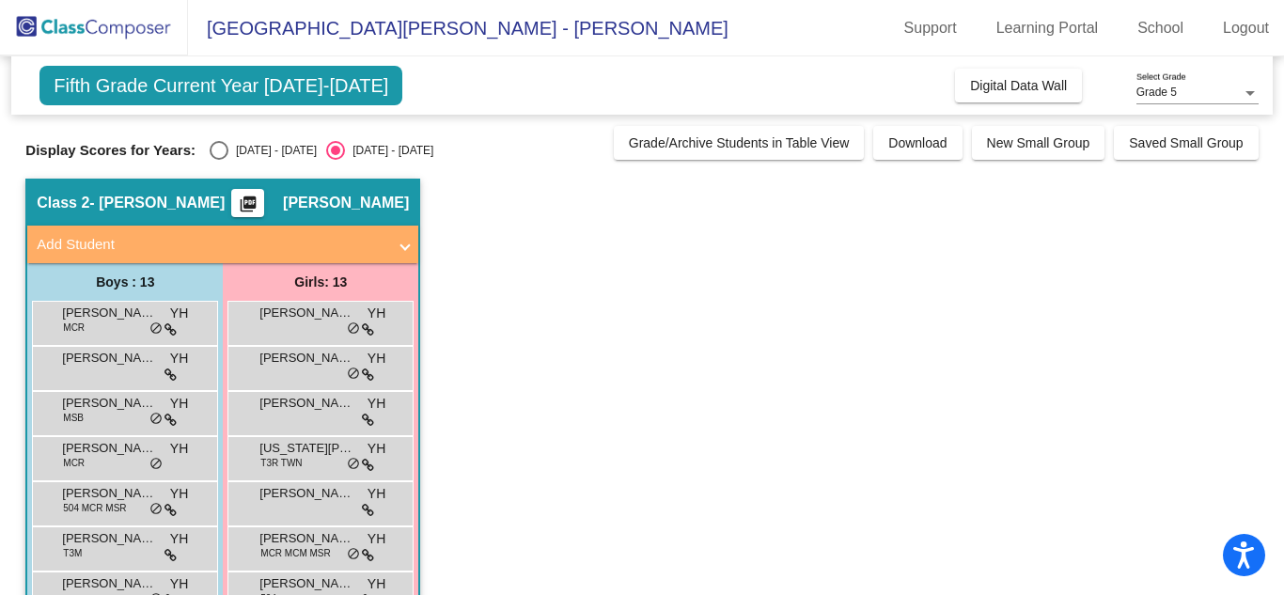
click at [319, 506] on div "Laurel Mitchell YH lock do_not_disturb_alt" at bounding box center [320, 501] width 180 height 39
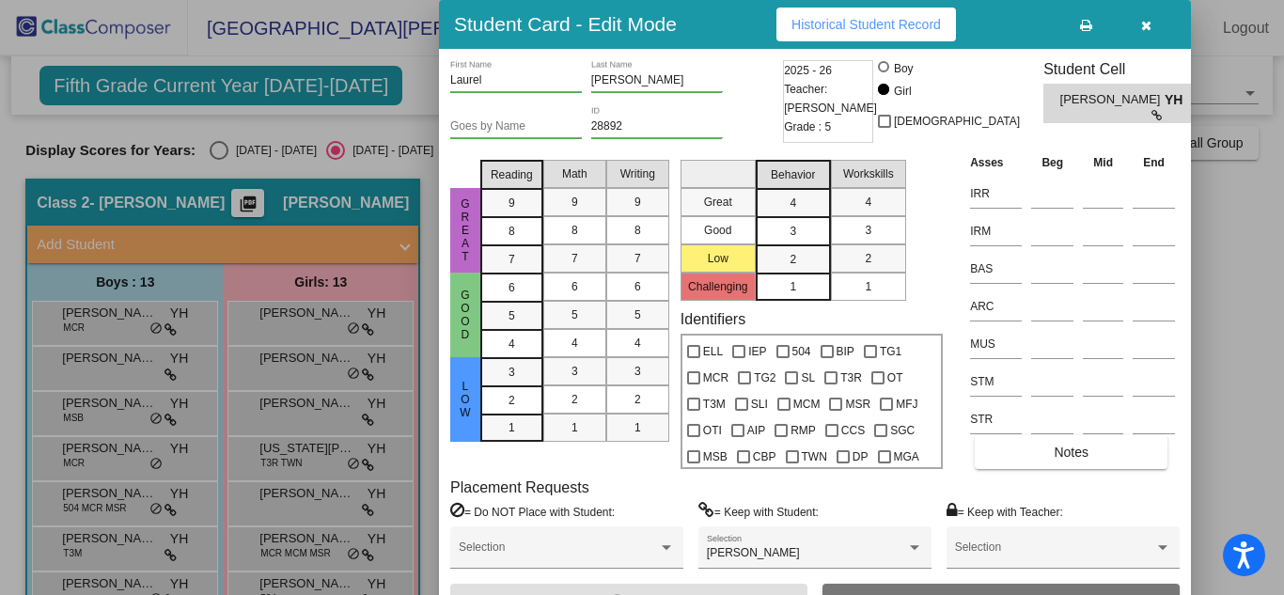
click at [178, 87] on div at bounding box center [642, 297] width 1284 height 595
